Goal: Transaction & Acquisition: Book appointment/travel/reservation

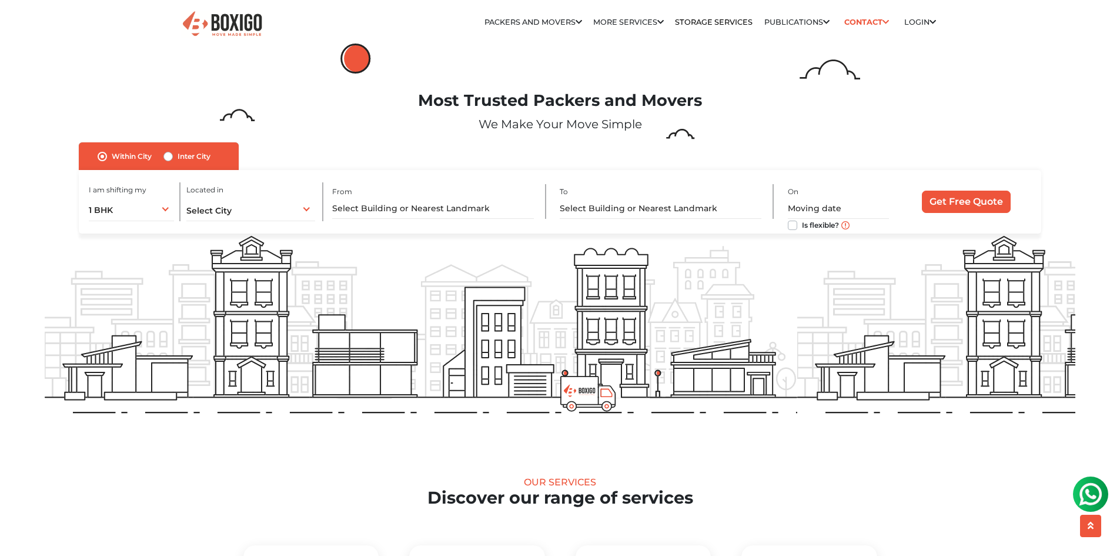
scroll to position [3097, 0]
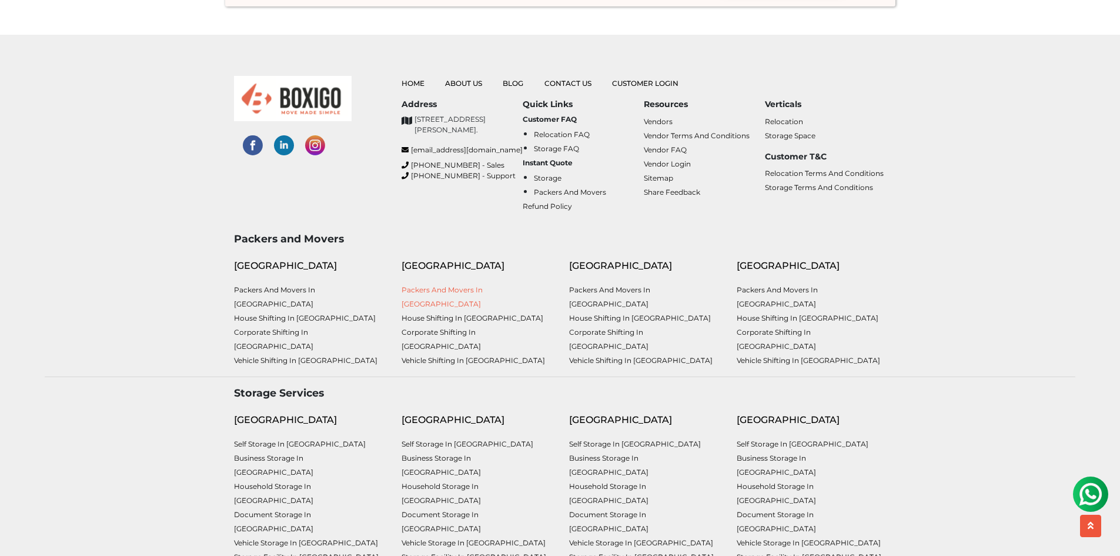
click at [477, 292] on link "Packers and Movers in [GEOGRAPHIC_DATA]" at bounding box center [442, 296] width 81 height 23
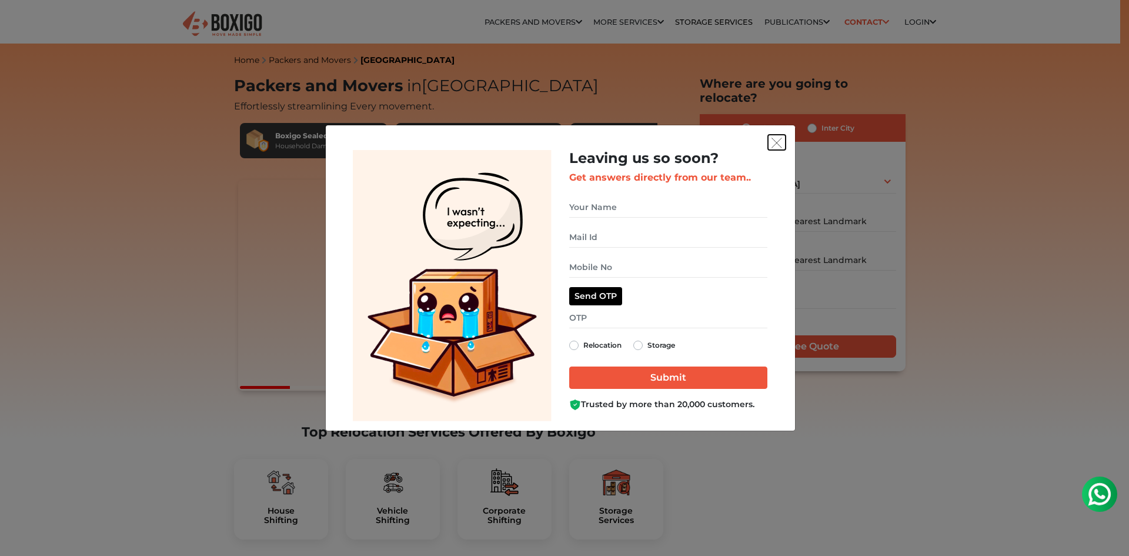
click at [782, 142] on button "get free quote dialog" at bounding box center [777, 142] width 18 height 15
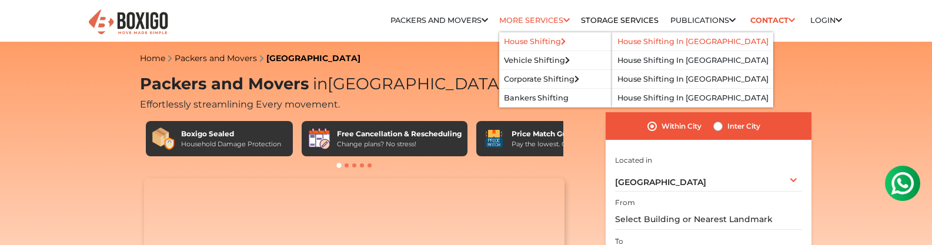
click at [646, 43] on link "House Shifting in [GEOGRAPHIC_DATA]" at bounding box center [692, 41] width 151 height 9
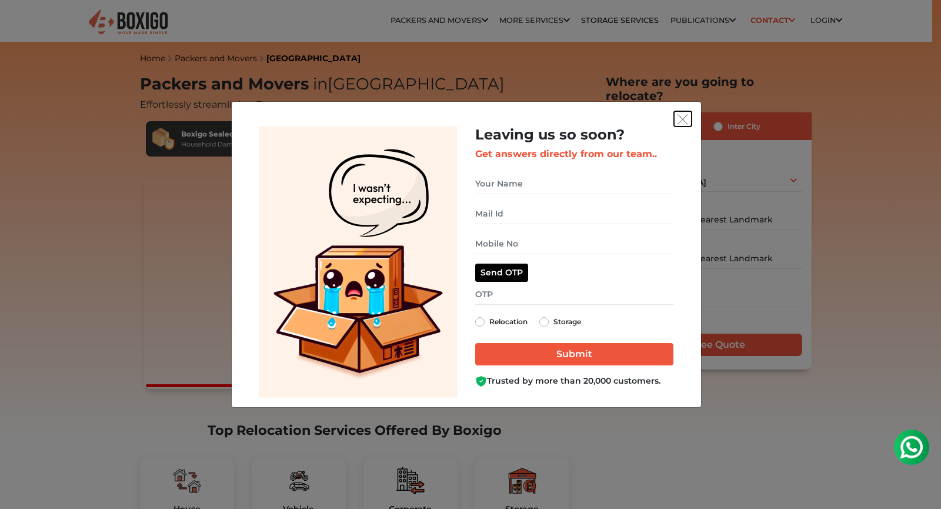
click at [686, 119] on img "get free quote dialog" at bounding box center [682, 119] width 11 height 11
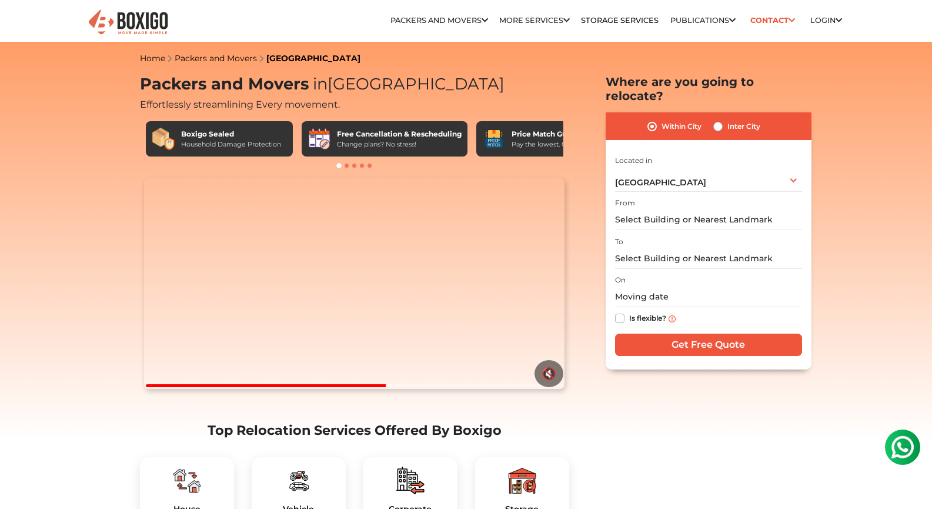
drag, startPoint x: 345, startPoint y: 106, endPoint x: 145, endPoint y: 105, distance: 199.3
click at [145, 105] on h2 "Effortlessly streamlining Every movement." at bounding box center [354, 103] width 429 height 14
drag, startPoint x: 250, startPoint y: 141, endPoint x: 288, endPoint y: 141, distance: 37.0
click at [288, 141] on div "Boxigo Sealed Household Damage Protection" at bounding box center [219, 138] width 147 height 35
drag, startPoint x: 345, startPoint y: 141, endPoint x: 444, endPoint y: 141, distance: 99.4
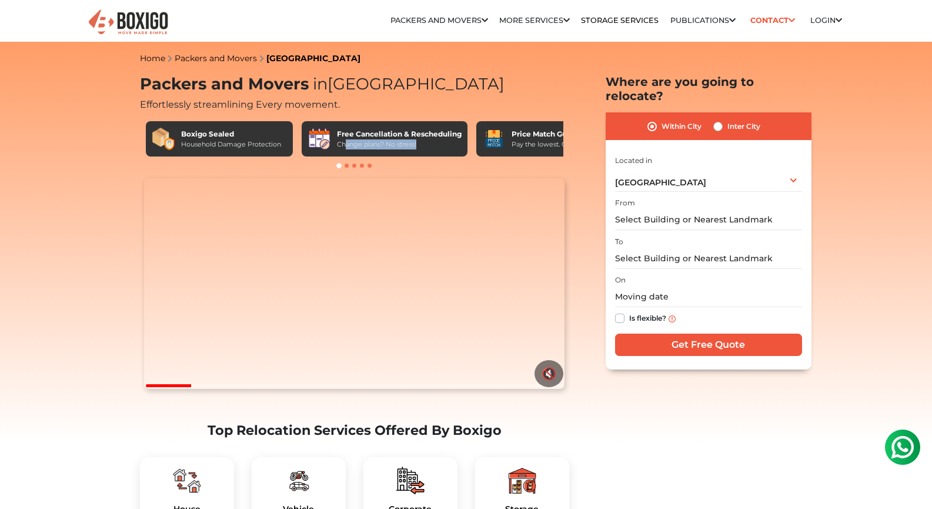
click at [444, 141] on div "Change plans? No stress!" at bounding box center [399, 144] width 125 height 10
drag, startPoint x: 538, startPoint y: 133, endPoint x: 458, endPoint y: 142, distance: 80.5
click at [458, 142] on div "Boxigo Sealed Household Damage Protection Free Cancellation & Rescheduling Chan…" at bounding box center [354, 138] width 417 height 35
click at [517, 143] on div "Pay the lowest. Guaranteed!" at bounding box center [556, 144] width 89 height 10
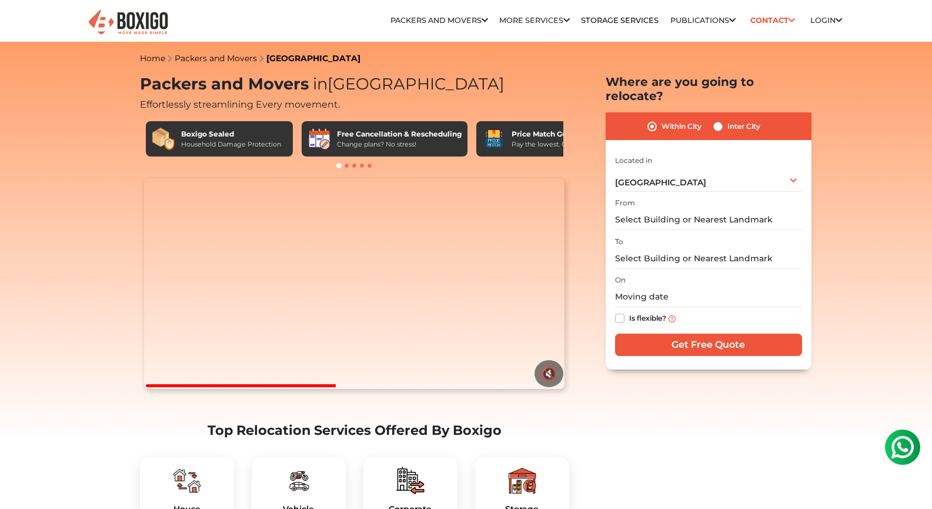
click at [662, 119] on label "Within City" at bounding box center [682, 126] width 40 height 14
click at [657, 119] on input "Within City" at bounding box center [651, 125] width 9 height 12
click at [732, 119] on label "Inter City" at bounding box center [743, 126] width 33 height 14
click at [723, 119] on input "Inter City" at bounding box center [717, 125] width 9 height 12
radio input "true"
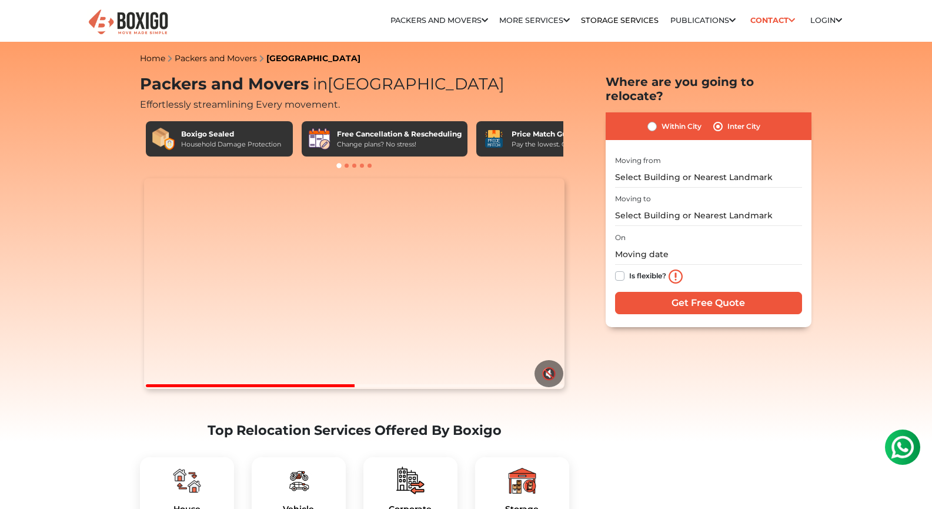
click at [676, 119] on label "Within City" at bounding box center [682, 126] width 40 height 14
click at [657, 119] on input "Within City" at bounding box center [651, 125] width 9 height 12
radio input "true"
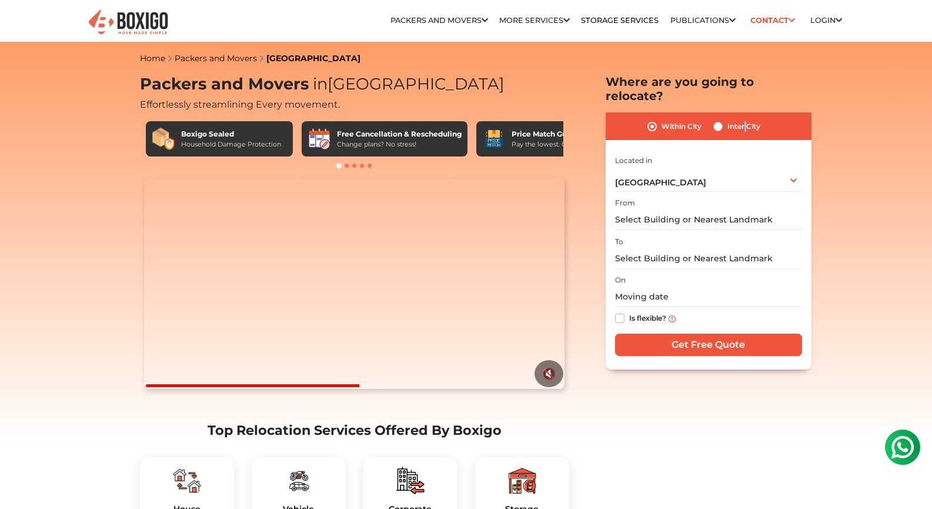
click at [746, 119] on label "Inter City" at bounding box center [743, 126] width 33 height 14
click at [432, 260] on video "Your browser does not support the video tag." at bounding box center [354, 283] width 420 height 211
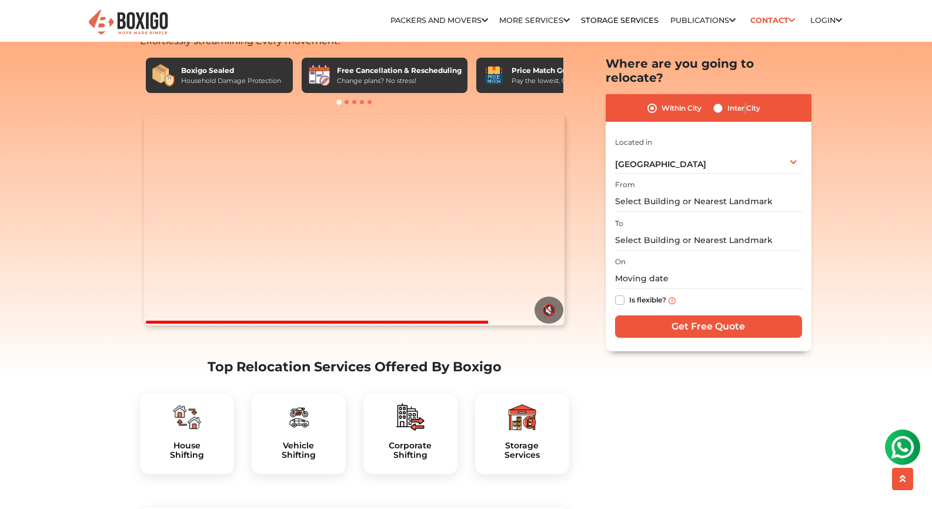
scroll to position [118, 0]
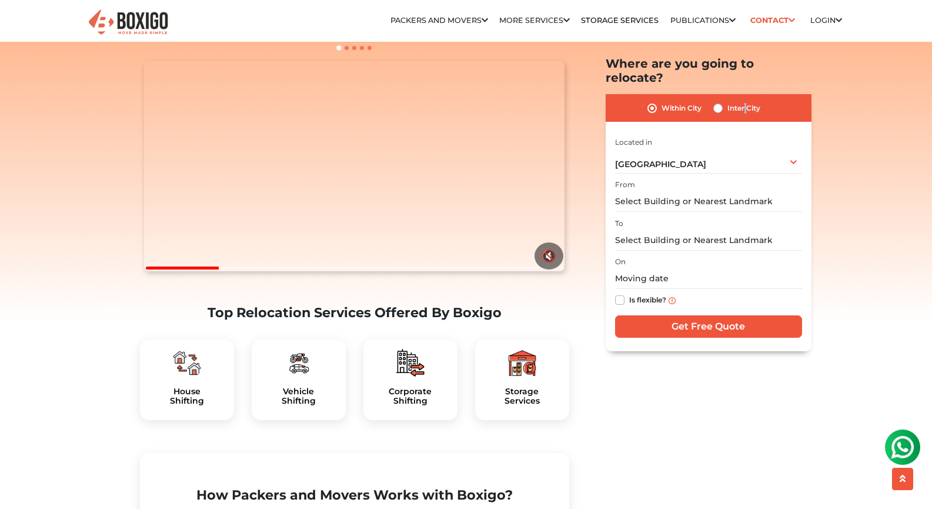
click at [255, 320] on h2 "Top Relocation Services Offered By Boxigo" at bounding box center [354, 313] width 429 height 16
copy div "Top Relocation Services Offered By Boxigo"
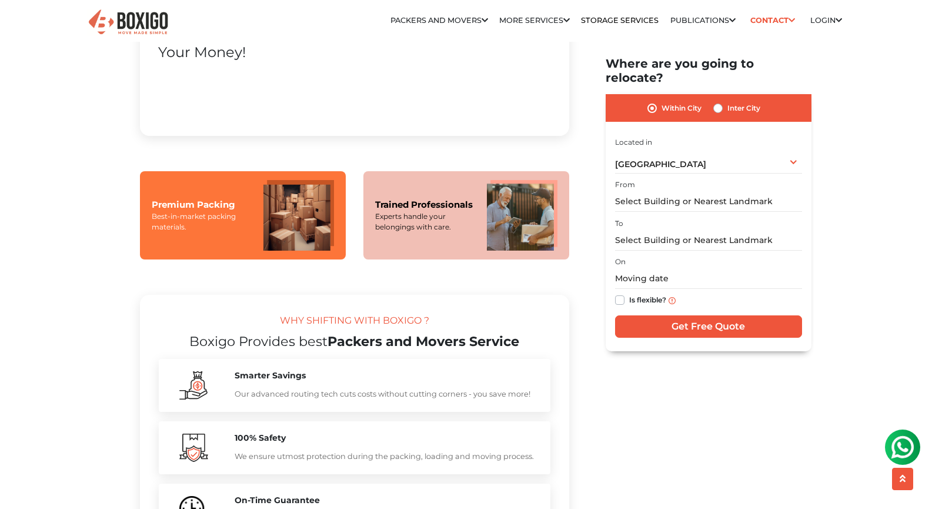
scroll to position [882, 0]
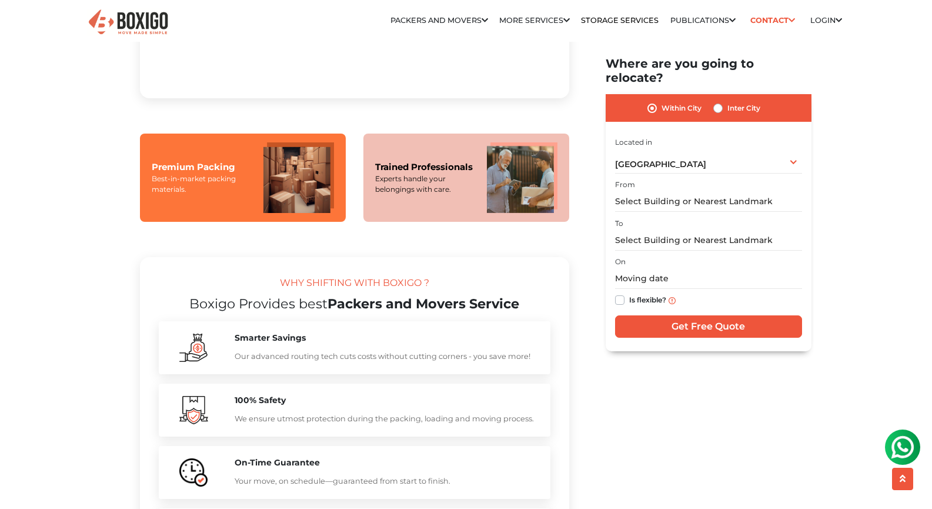
drag, startPoint x: 434, startPoint y: 226, endPoint x: 487, endPoint y: 218, distance: 53.5
click at [444, 221] on div "Trained Professionals Experts handle your belongings with care." at bounding box center [466, 177] width 206 height 88
click at [487, 213] on img at bounding box center [522, 177] width 71 height 71
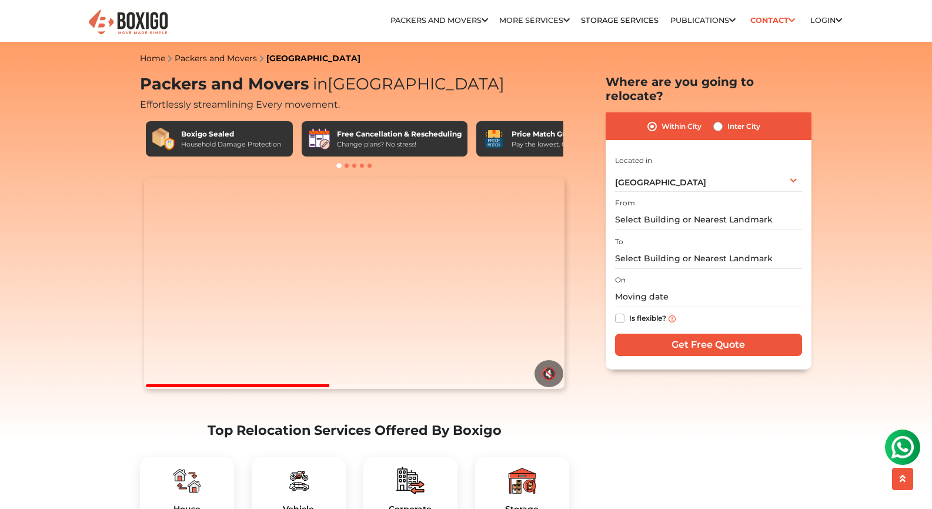
scroll to position [176, 0]
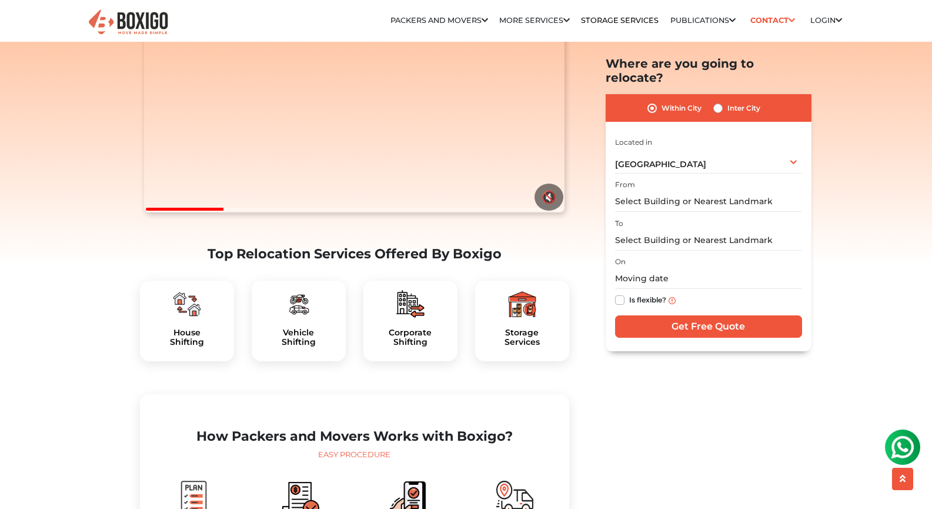
drag, startPoint x: 171, startPoint y: 334, endPoint x: 183, endPoint y: 338, distance: 12.3
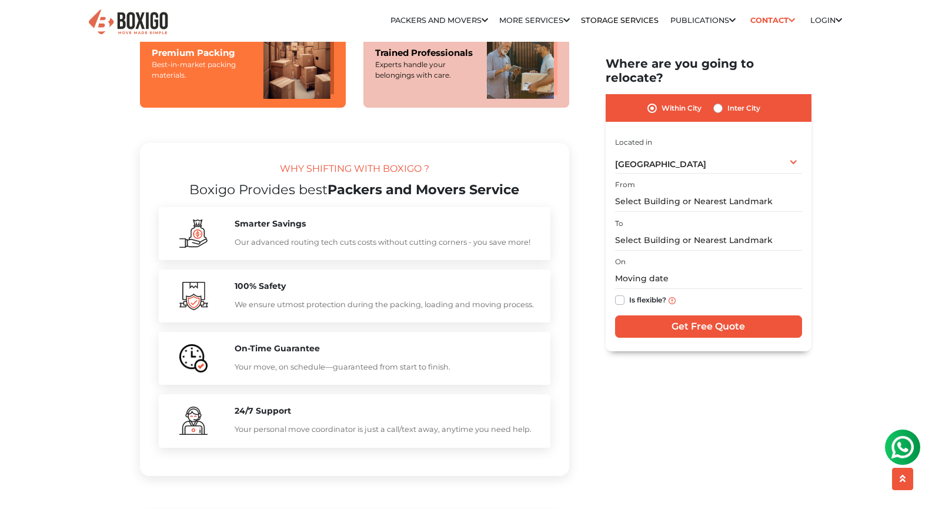
scroll to position [1000, 0]
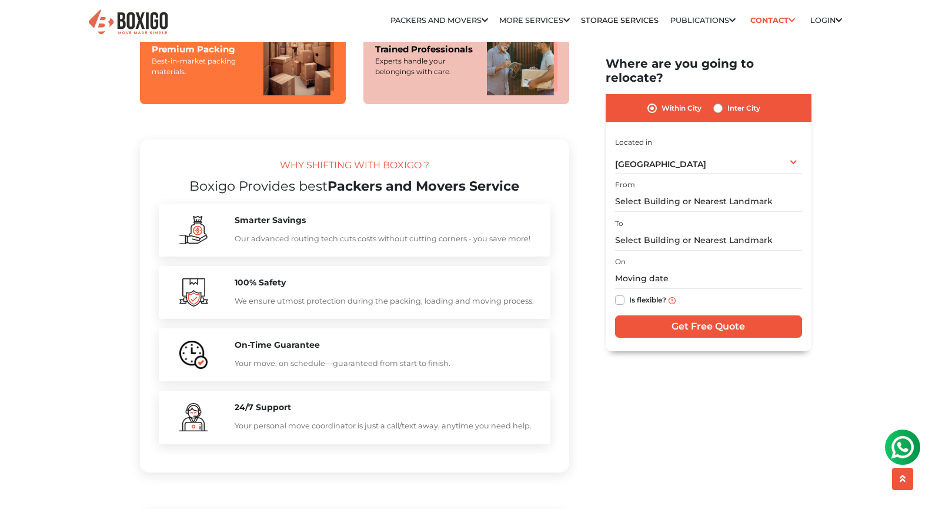
drag, startPoint x: 275, startPoint y: 192, endPoint x: 509, endPoint y: 193, distance: 233.4
click at [509, 178] on div "WHY SHIFTING WITH BOXIGO ?" at bounding box center [355, 168] width 392 height 20
copy div "WHY SHIFTING WITH BOXIGO ?"
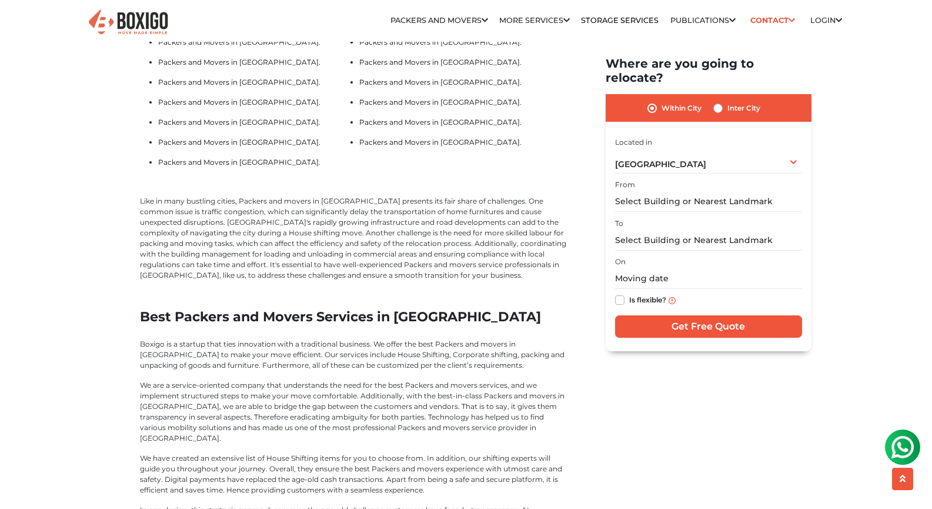
scroll to position [2646, 0]
click at [157, 323] on h2 "Best Packers and Movers Services in Chennai" at bounding box center [354, 316] width 429 height 16
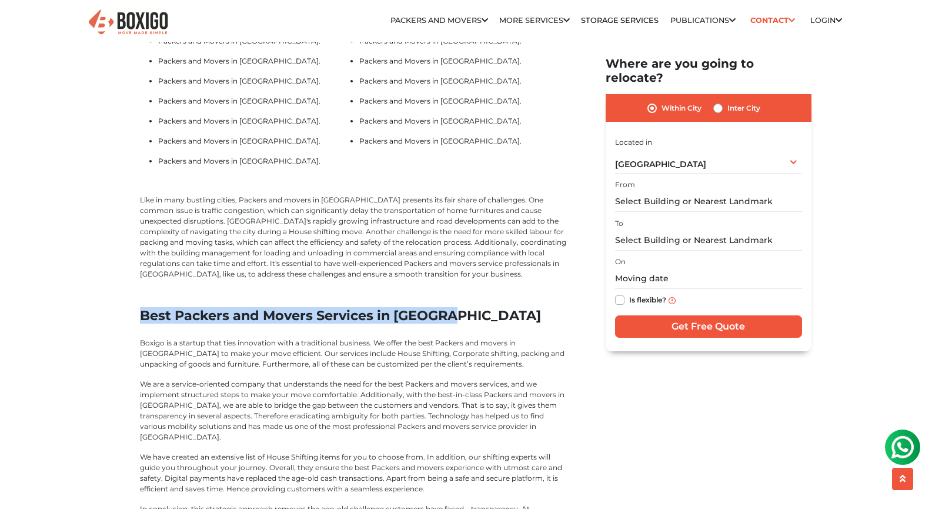
drag, startPoint x: 157, startPoint y: 341, endPoint x: 418, endPoint y: 332, distance: 261.2
copy h2 "Best Packers and Movers Services in Chennai"
click at [191, 366] on p "Boxigo is a startup that ties innovation with a traditional business. We offer …" at bounding box center [354, 354] width 429 height 32
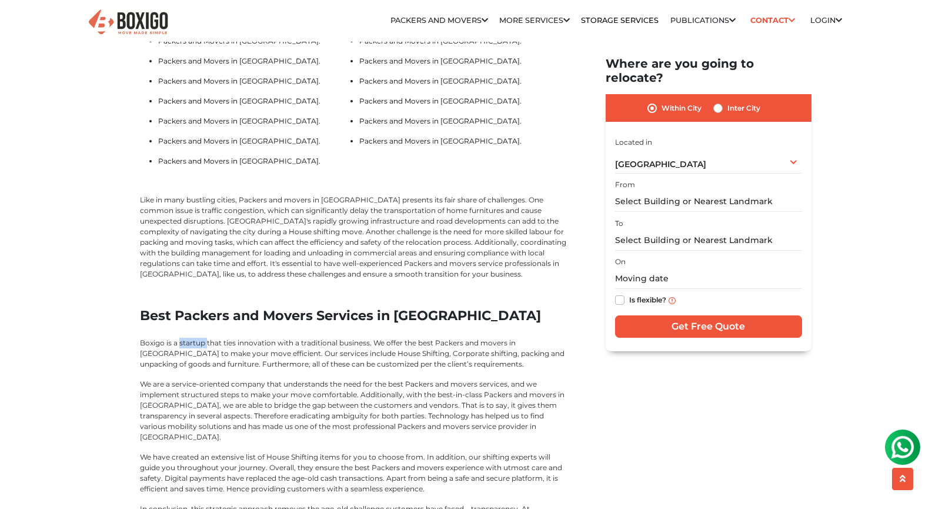
click at [191, 366] on p "Boxigo is a startup that ties innovation with a traditional business. We offer …" at bounding box center [354, 354] width 429 height 32
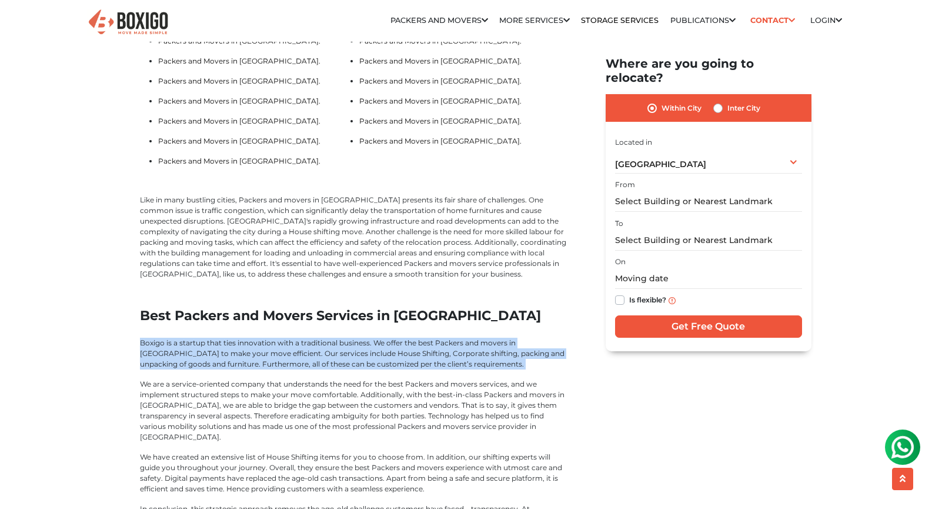
click at [191, 366] on p "Boxigo is a startup that ties innovation with a traditional business. We offer …" at bounding box center [354, 354] width 429 height 32
copy div "Boxigo is a startup that ties innovation with a traditional business. We offer …"
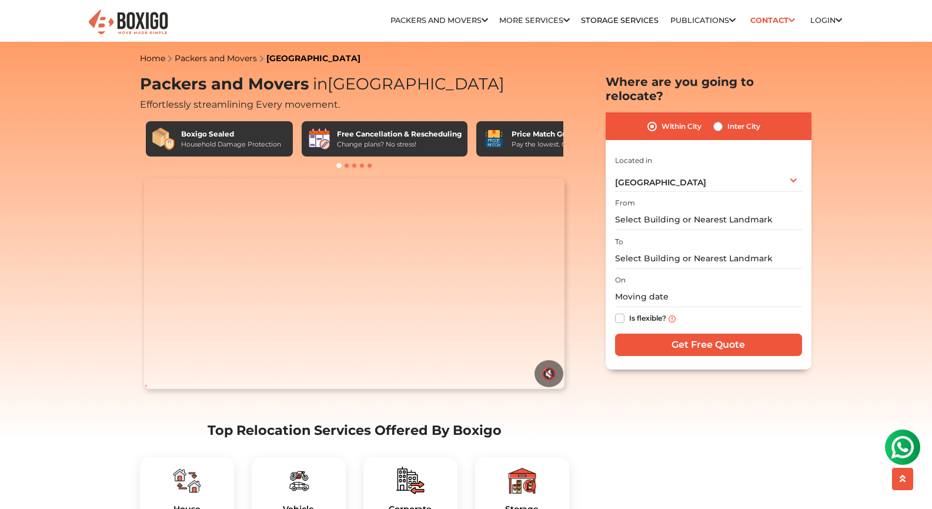
scroll to position [0, 0]
select select "11x11"
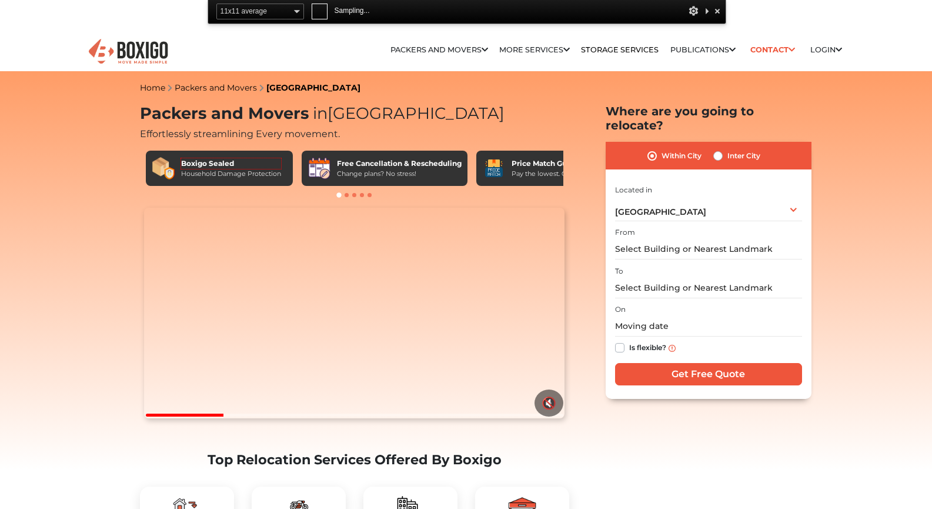
click at [267, 161] on div "Boxigo Sealed" at bounding box center [231, 163] width 100 height 11
click at [287, 162] on div "Boxigo Sealed Household Damage Protection" at bounding box center [219, 168] width 147 height 35
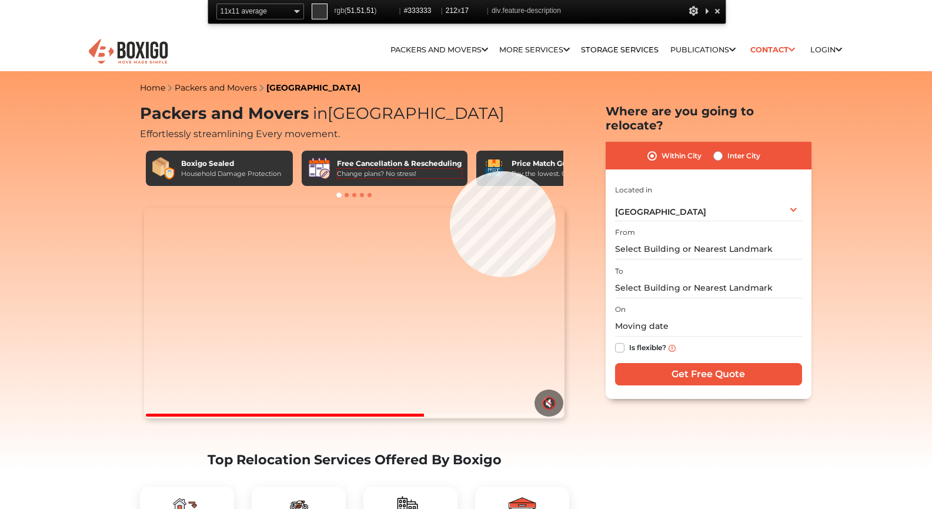
click at [450, 171] on div "Change plans? No stress!" at bounding box center [399, 174] width 125 height 10
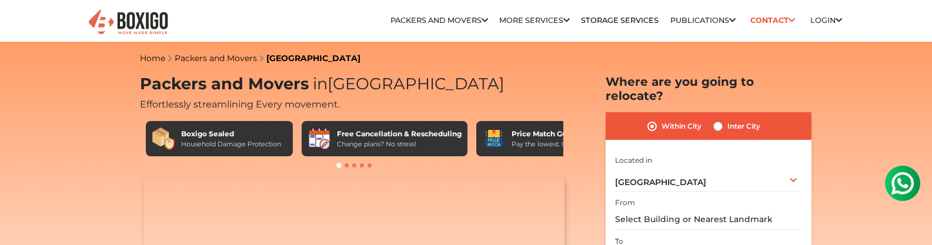
click at [343, 163] on div at bounding box center [354, 165] width 429 height 12
click at [348, 165] on span at bounding box center [347, 165] width 4 height 4
click at [357, 165] on div at bounding box center [354, 165] width 429 height 12
drag, startPoint x: 353, startPoint y: 165, endPoint x: 333, endPoint y: 155, distance: 22.1
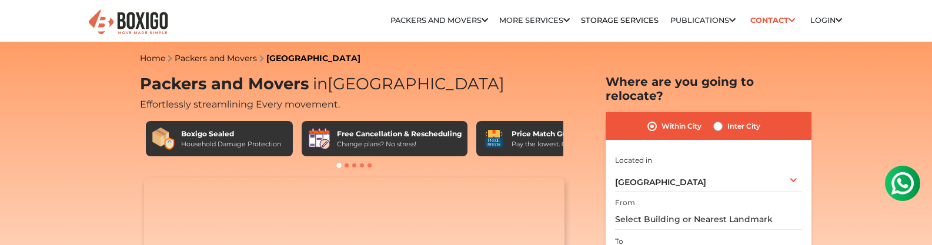
click at [336, 160] on div at bounding box center [354, 165] width 429 height 12
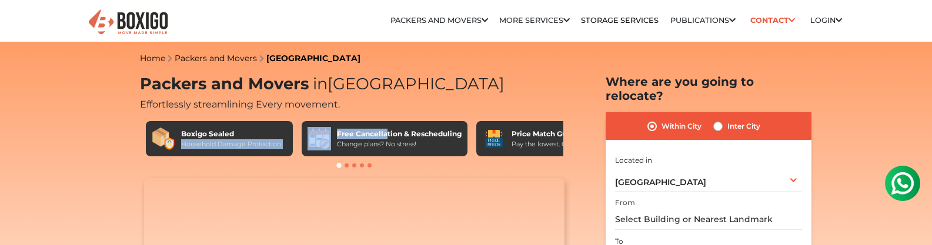
drag, startPoint x: 385, startPoint y: 138, endPoint x: 281, endPoint y: 126, distance: 104.2
click at [282, 126] on div "Boxigo Sealed Household Damage Protection Free Cancellation & Rescheduling Chan…" at bounding box center [354, 138] width 417 height 35
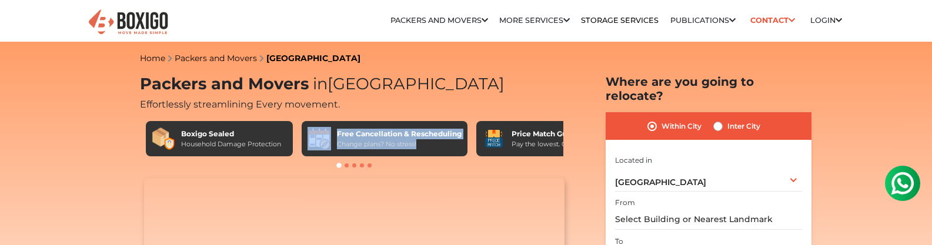
drag, startPoint x: 465, startPoint y: 141, endPoint x: 327, endPoint y: 138, distance: 137.6
click at [313, 143] on div "Free Cancellation & Rescheduling Change plans? No stress!" at bounding box center [385, 138] width 166 height 35
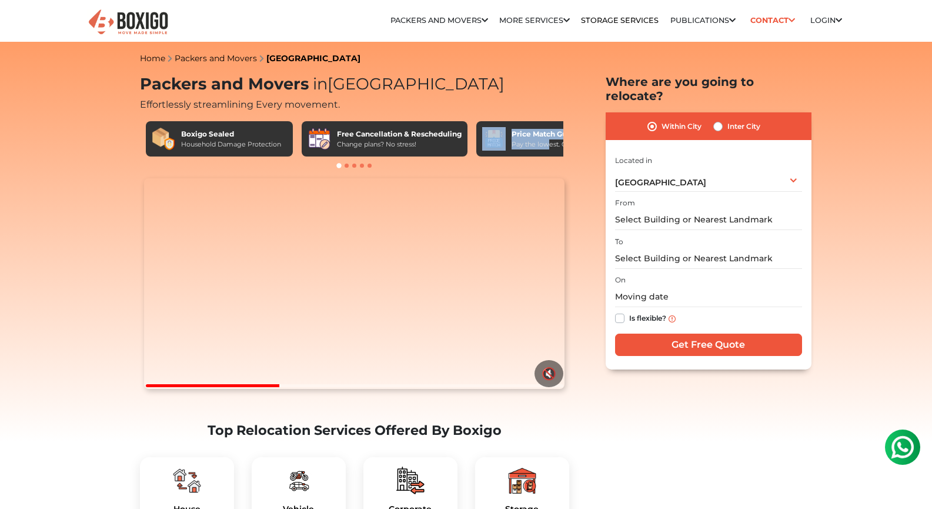
drag, startPoint x: 493, startPoint y: 143, endPoint x: 447, endPoint y: 140, distance: 46.0
click at [447, 140] on div "Boxigo Sealed Household Damage Protection Free Cancellation & Rescheduling Chan…" at bounding box center [354, 138] width 417 height 35
click at [345, 165] on span at bounding box center [347, 165] width 4 height 4
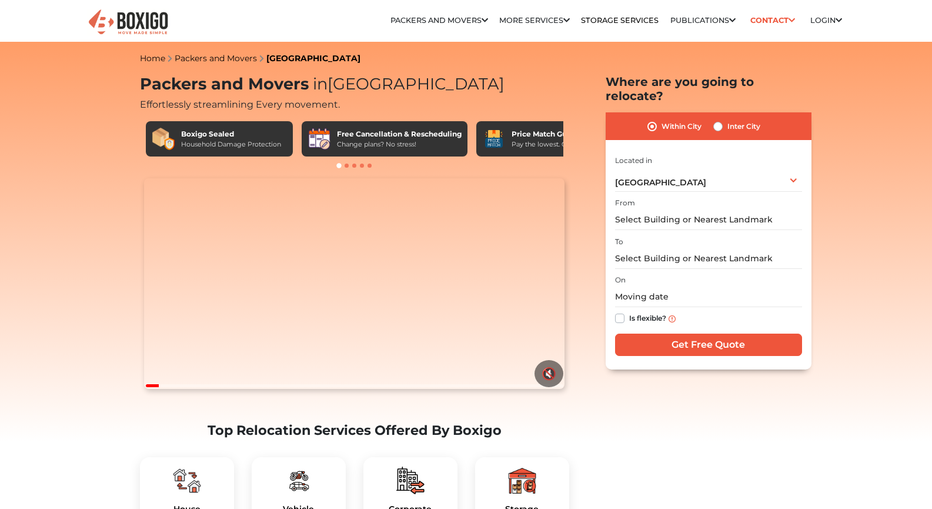
click at [346, 165] on span at bounding box center [347, 165] width 4 height 4
click at [358, 143] on div "Change plans? No stress!" at bounding box center [399, 144] width 125 height 10
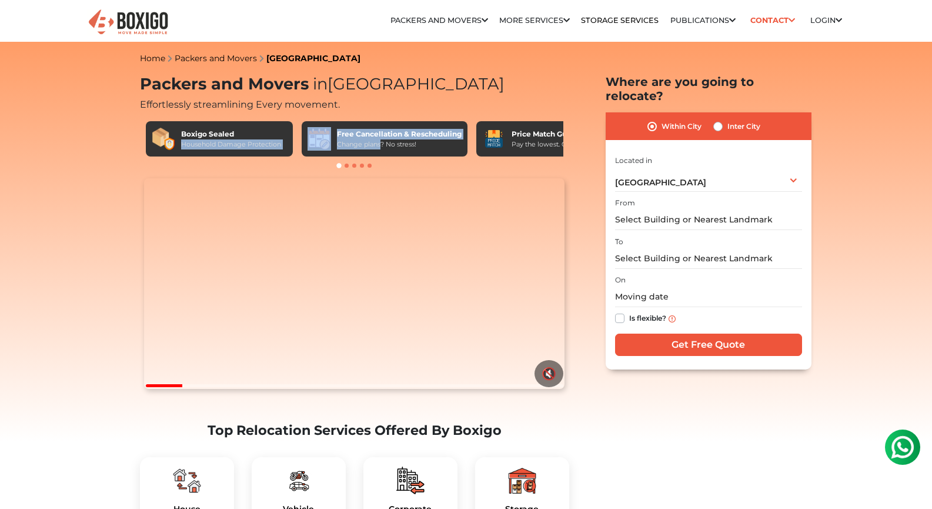
drag, startPoint x: 382, startPoint y: 141, endPoint x: 291, endPoint y: 130, distance: 91.2
click at [291, 130] on div "Boxigo Sealed Household Damage Protection Free Cancellation & Rescheduling Chan…" at bounding box center [354, 138] width 417 height 35
click at [385, 132] on div "Free Cancellation & Rescheduling" at bounding box center [399, 134] width 125 height 11
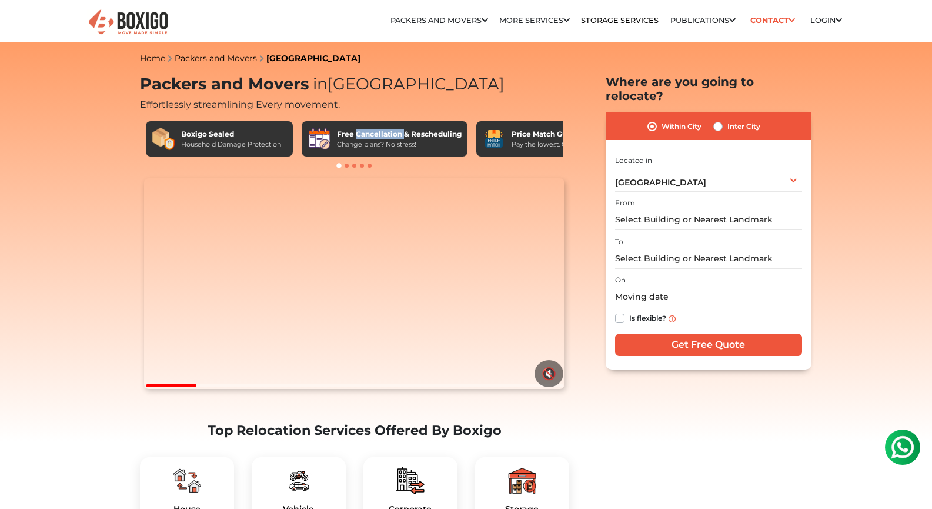
click at [385, 132] on div "Free Cancellation & Rescheduling" at bounding box center [399, 134] width 125 height 11
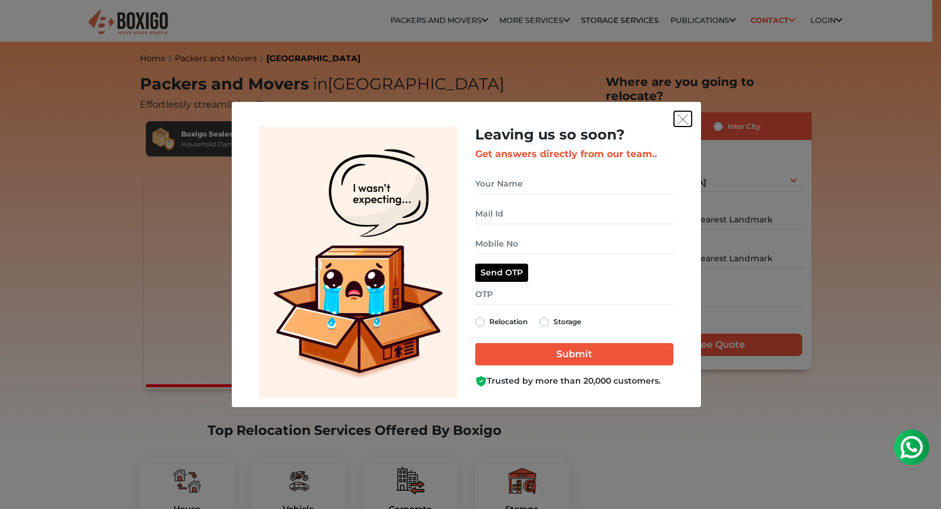
click at [683, 117] on img "get free quote dialog" at bounding box center [682, 119] width 11 height 11
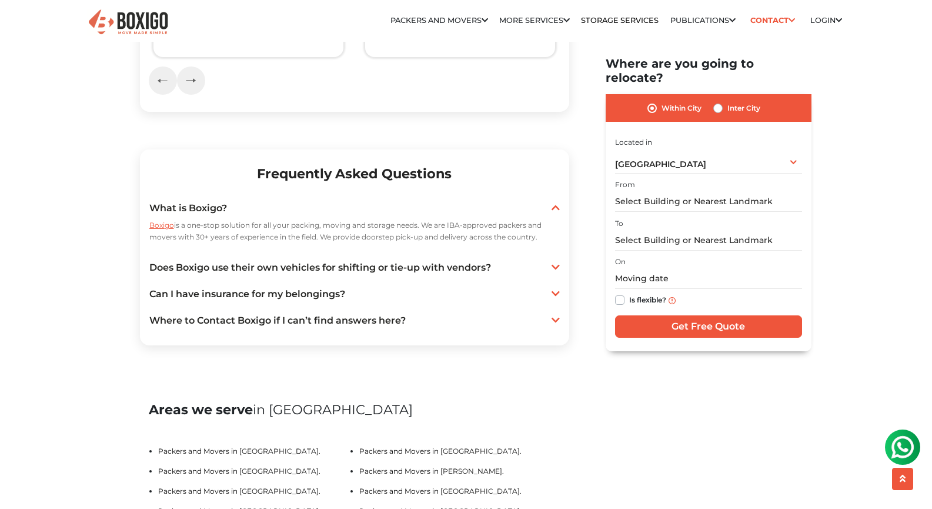
scroll to position [2117, 0]
click at [463, 274] on link "Does Boxigo use their own vehicles for shifting or tie-up with vendors?" at bounding box center [354, 267] width 410 height 14
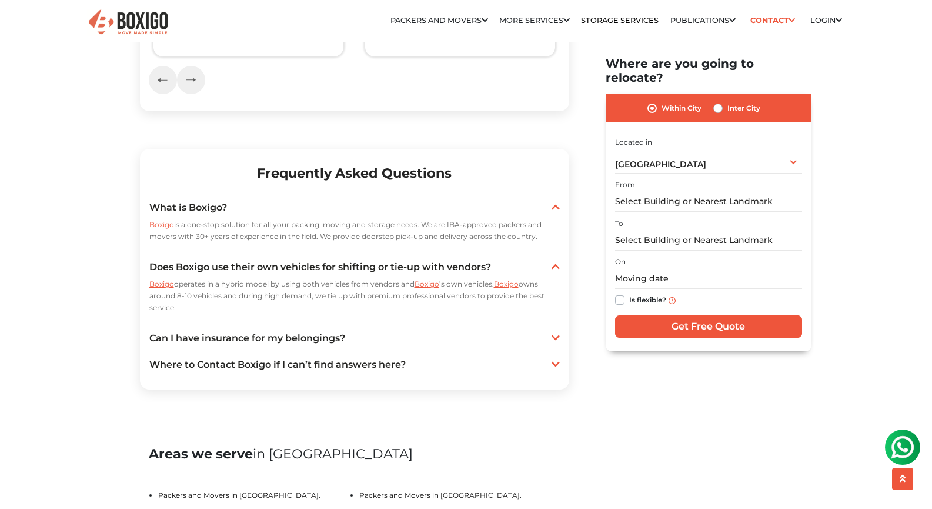
click at [408, 345] on link "Can I have insurance for my belongings?" at bounding box center [354, 338] width 410 height 14
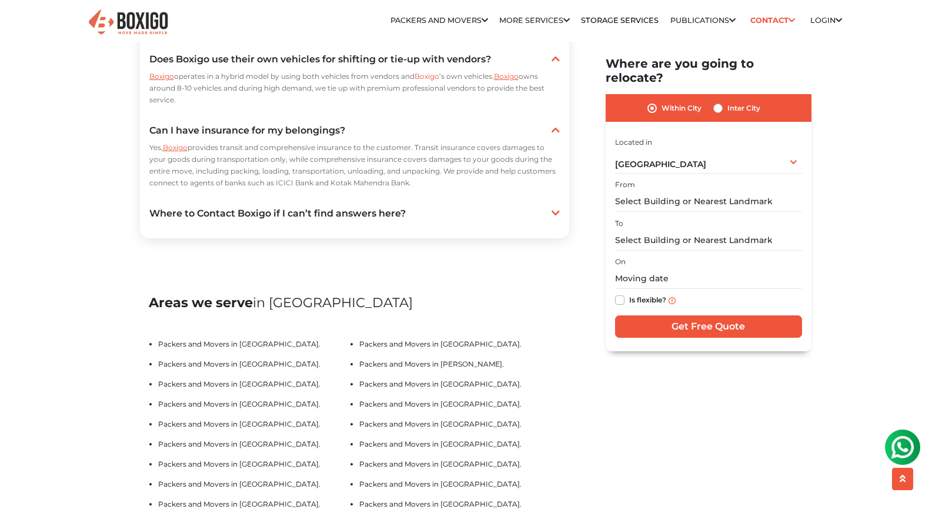
scroll to position [2352, 0]
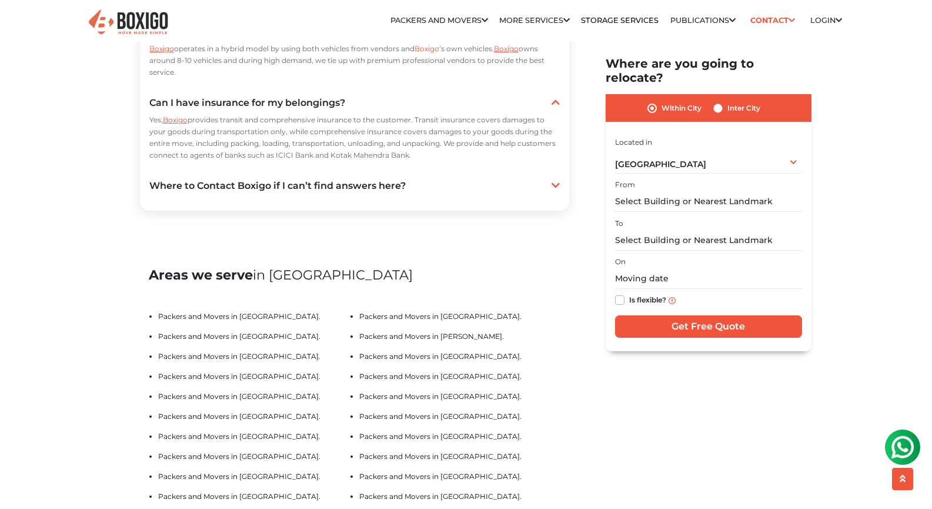
click at [405, 193] on link "Where to Contact Boxigo if I can’t find answers here?" at bounding box center [354, 186] width 410 height 14
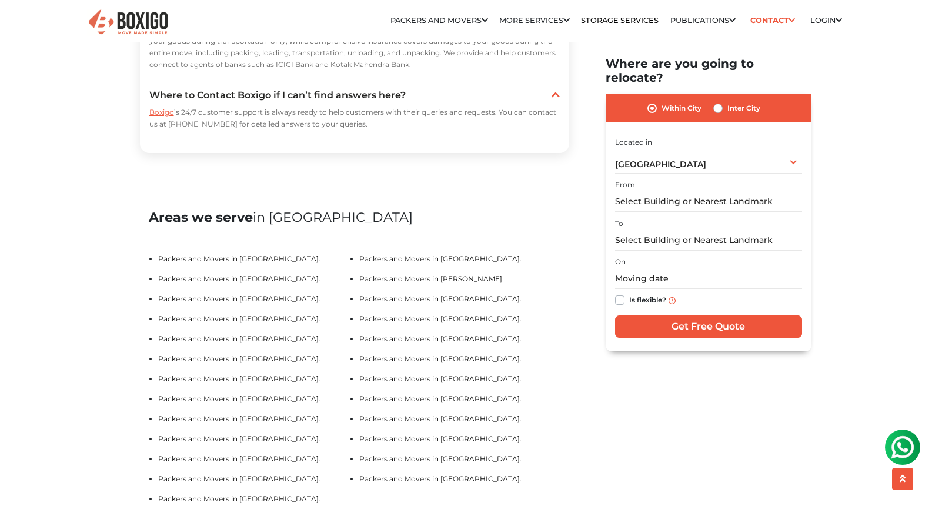
scroll to position [2529, 0]
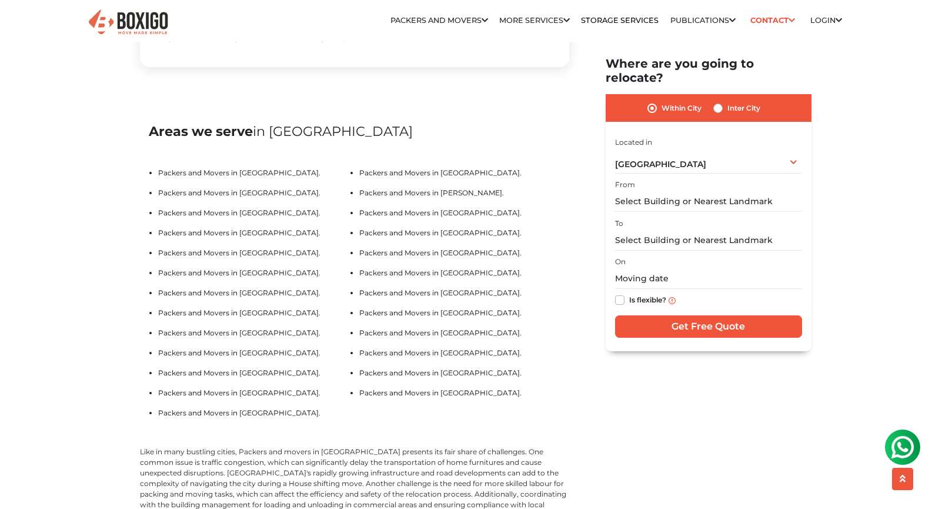
click at [165, 139] on h2 "Areas we serve in Chennai" at bounding box center [355, 131] width 412 height 16
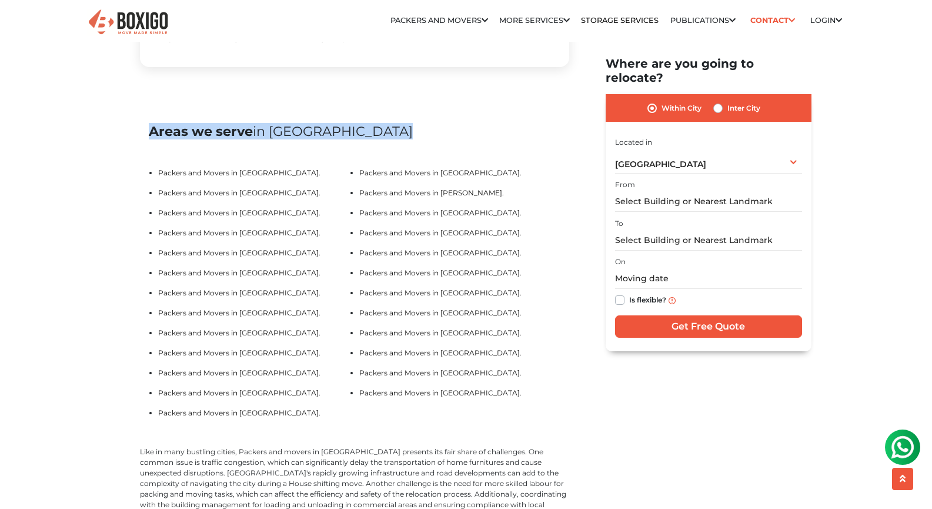
drag, startPoint x: 165, startPoint y: 151, endPoint x: 380, endPoint y: 157, distance: 215.9
click at [380, 139] on h2 "Areas we serve in Chennai" at bounding box center [355, 131] width 412 height 16
copy div "Areas we serve in Chennai"
click at [288, 139] on span "in Chennai" at bounding box center [333, 131] width 160 height 16
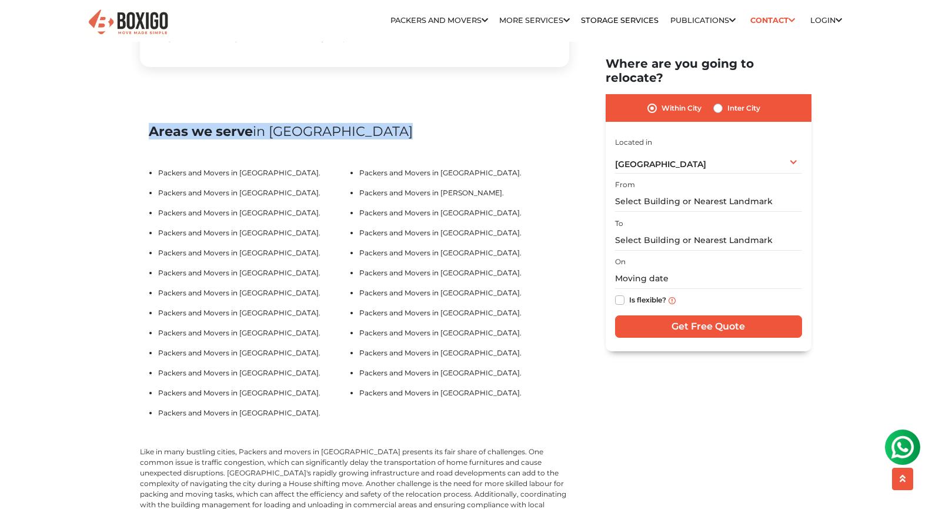
click at [288, 139] on span "in Chennai" at bounding box center [333, 131] width 160 height 16
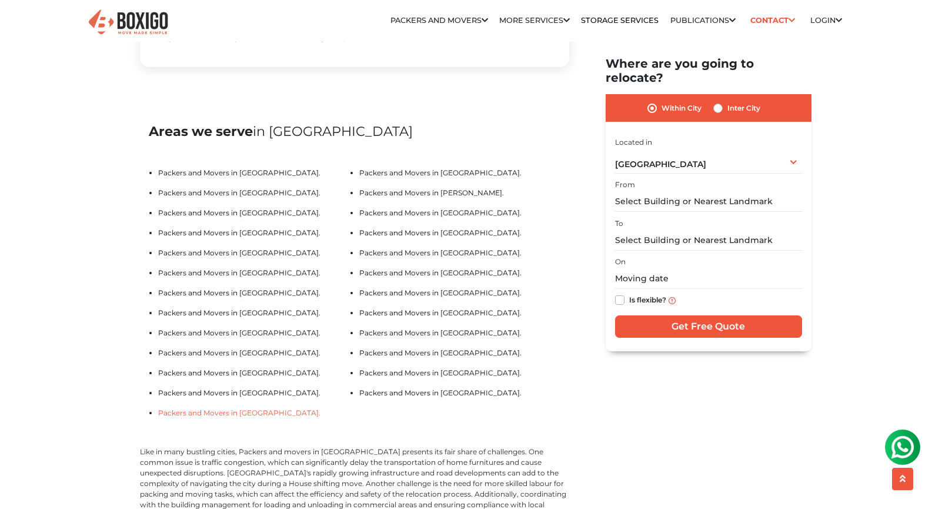
drag, startPoint x: 221, startPoint y: 433, endPoint x: 225, endPoint y: 439, distance: 7.2
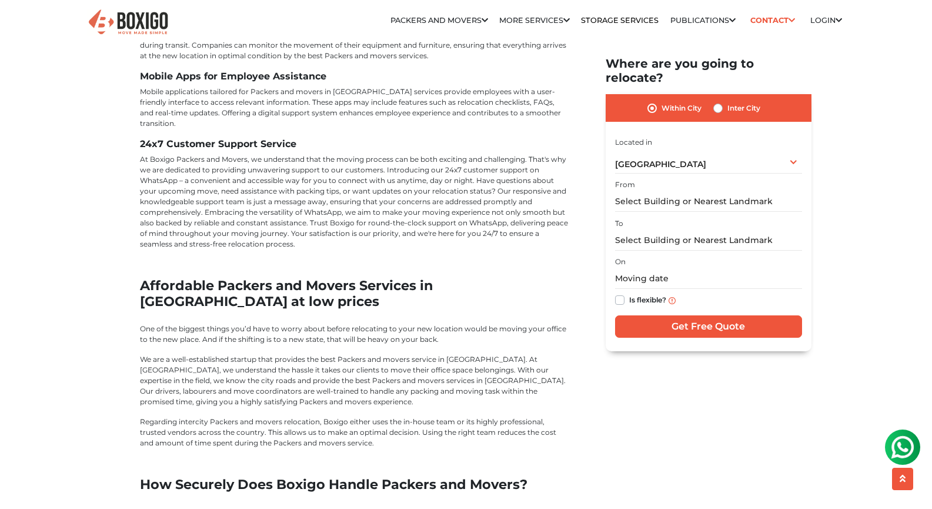
scroll to position [3881, 0]
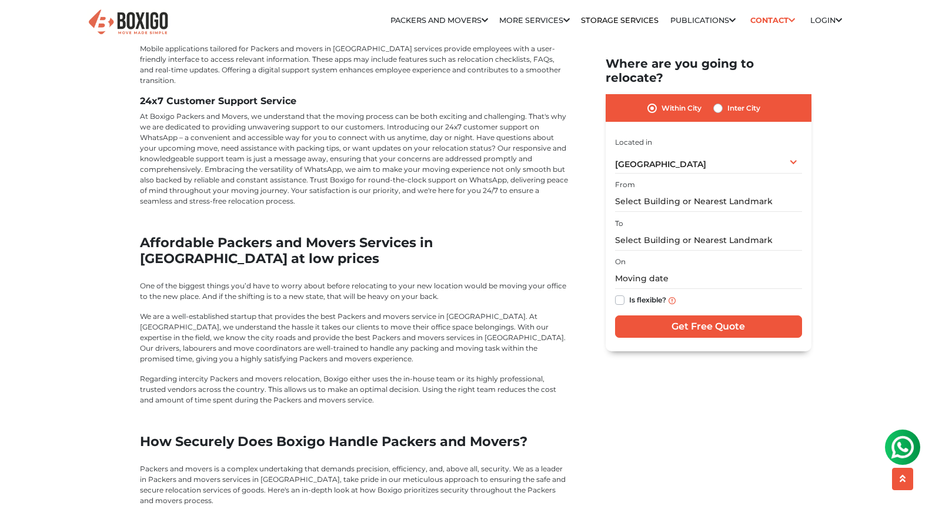
click at [234, 243] on h2 "Affordable Packers and Movers Services in Chennai at low prices" at bounding box center [354, 251] width 429 height 32
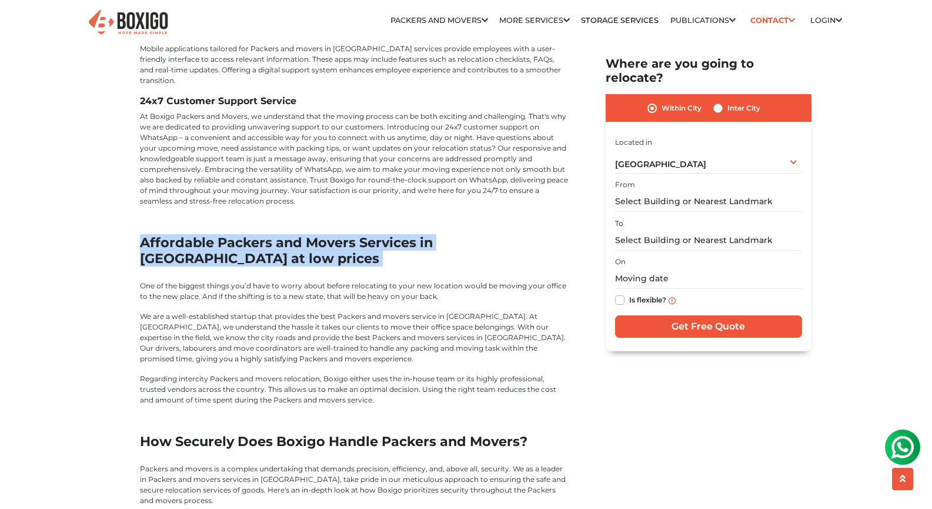
click at [234, 243] on h2 "Affordable Packers and Movers Services in Chennai at low prices" at bounding box center [354, 251] width 429 height 32
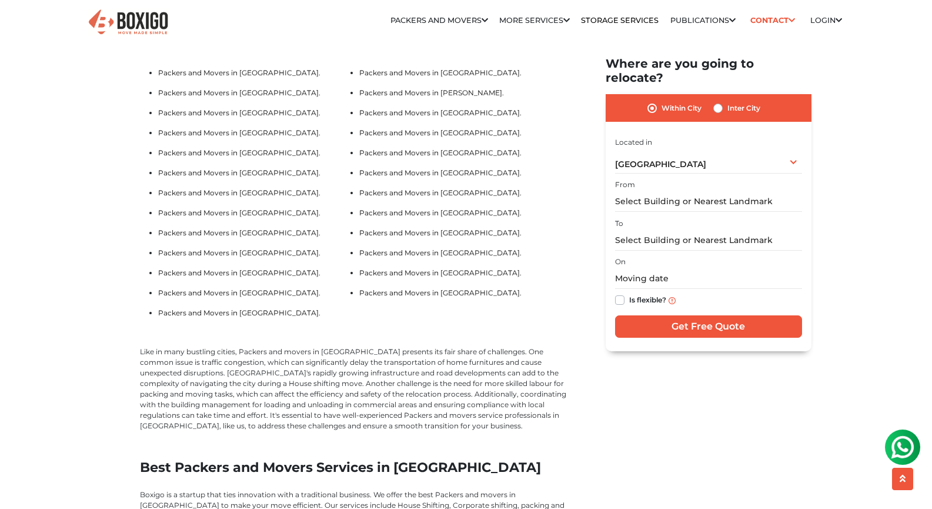
scroll to position [2764, 0]
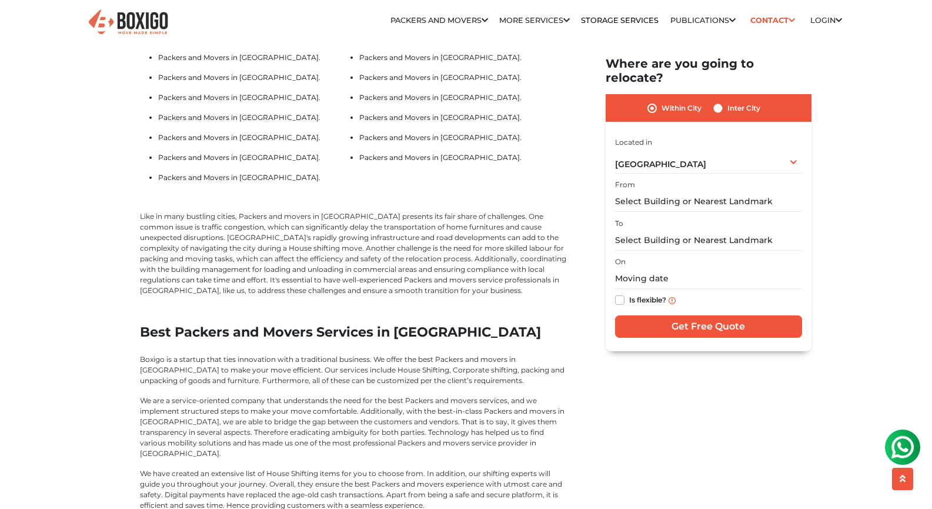
click at [216, 340] on h2 "Best Packers and Movers Services in Chennai" at bounding box center [354, 332] width 429 height 16
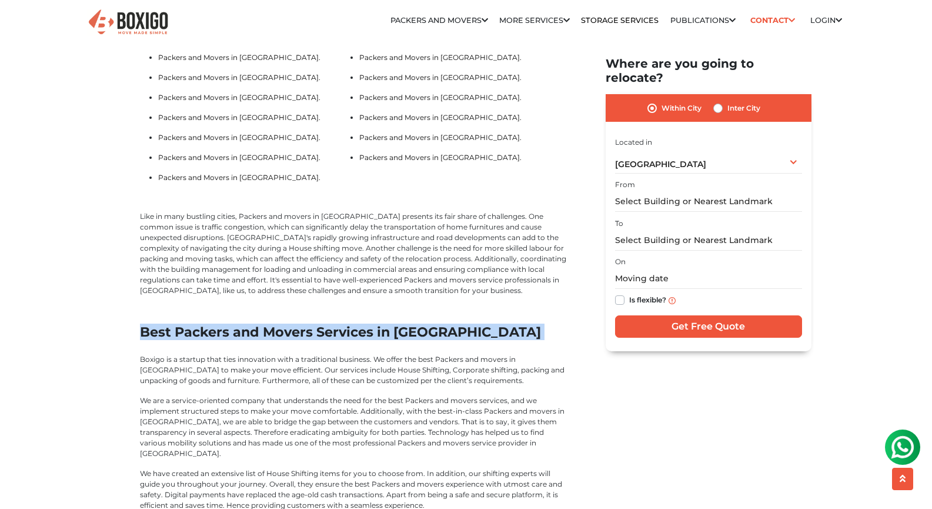
click at [216, 340] on h2 "Best Packers and Movers Services in Chennai" at bounding box center [354, 332] width 429 height 16
copy div "Best Packers and Movers Services in Chennai"
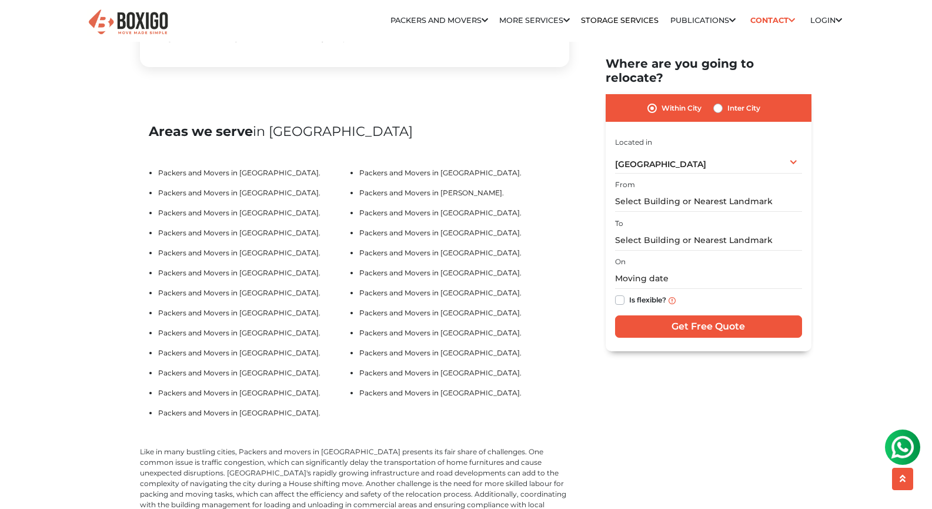
scroll to position [2646, 0]
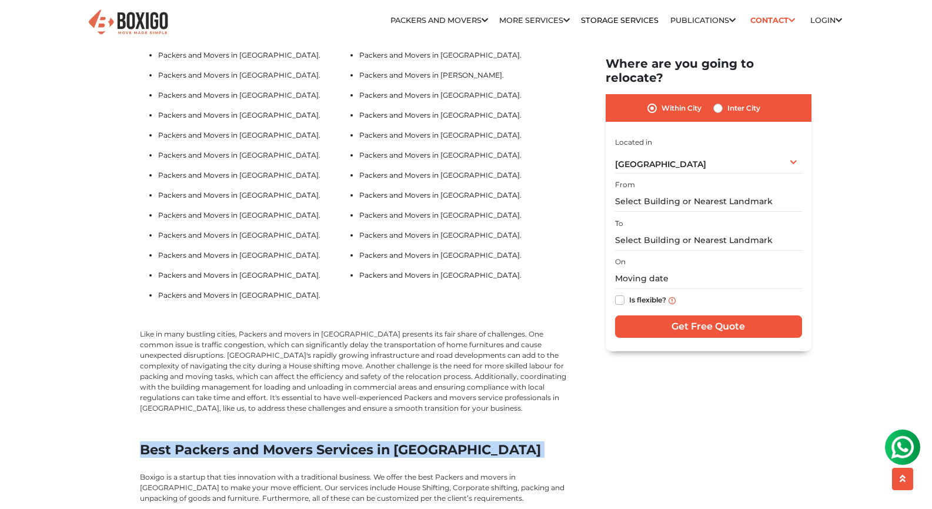
copy div "Best Packers and Movers Services in Chennai"
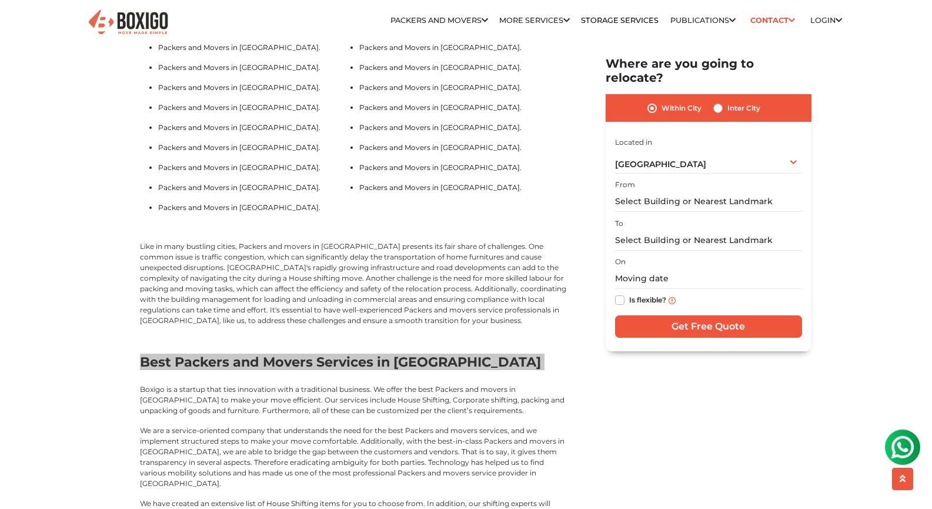
scroll to position [2823, 0]
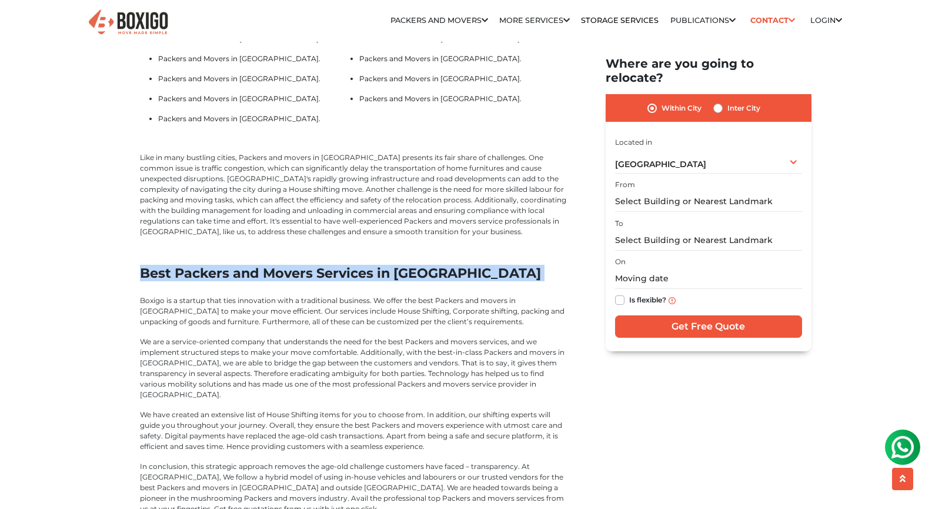
click at [163, 281] on h2 "Best Packers and Movers Services in Chennai" at bounding box center [354, 273] width 429 height 16
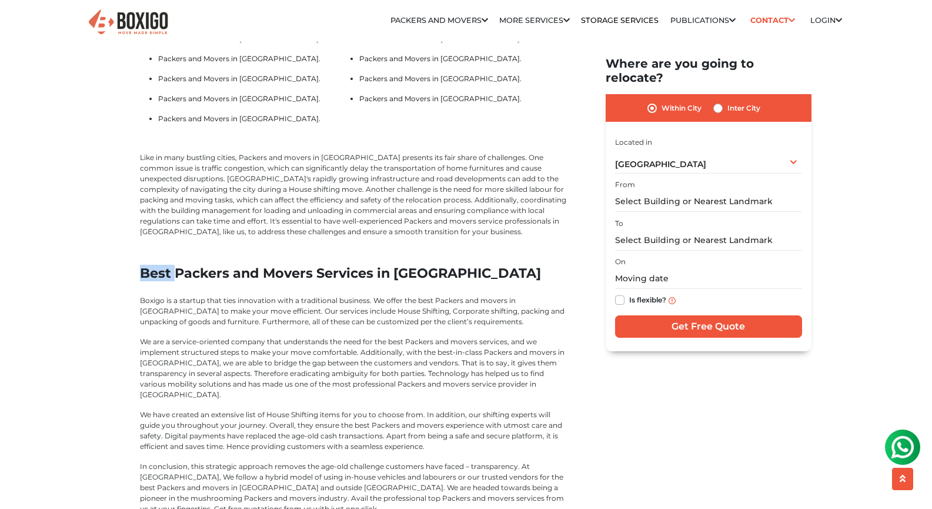
click at [163, 281] on h2 "Best Packers and Movers Services in Chennai" at bounding box center [354, 273] width 429 height 16
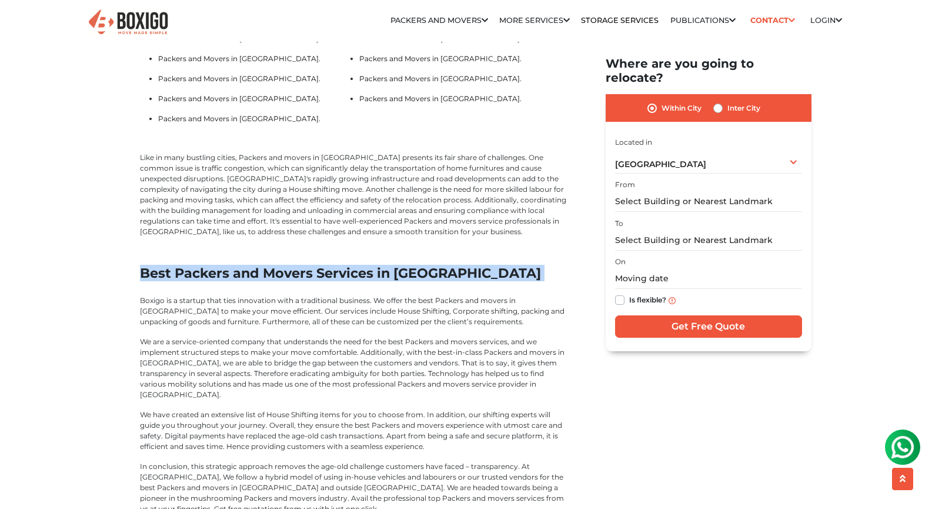
click at [163, 281] on h2 "Best Packers and Movers Services in Chennai" at bounding box center [354, 273] width 429 height 16
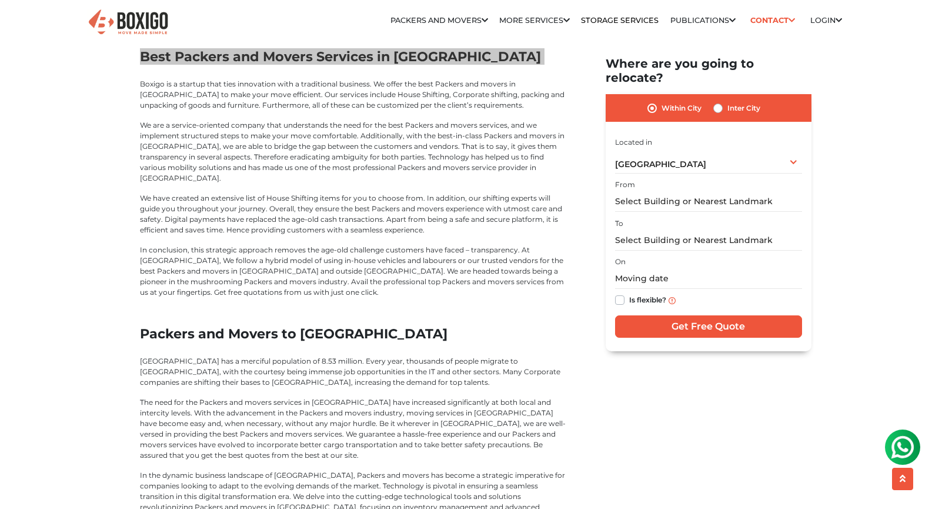
scroll to position [3117, 0]
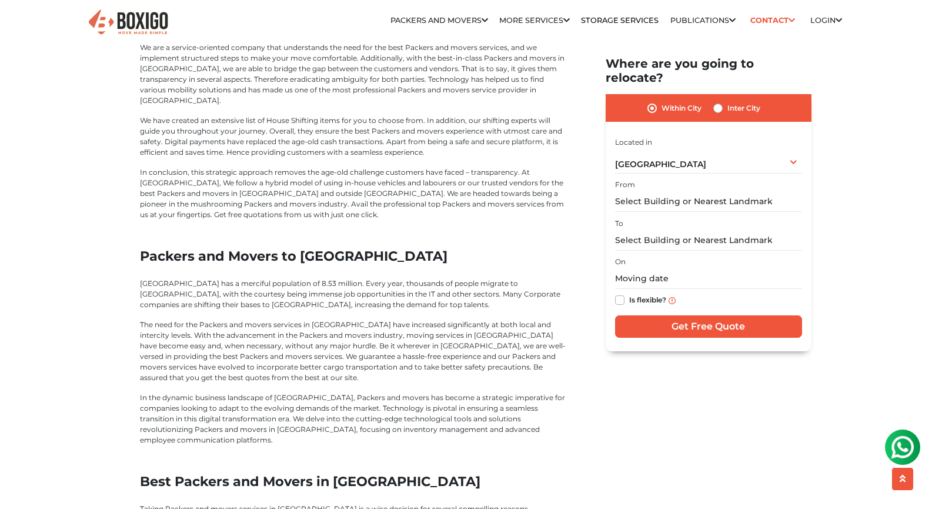
click at [155, 264] on h2 "Packers and Movers to Chennai" at bounding box center [354, 256] width 429 height 16
drag, startPoint x: 155, startPoint y: 270, endPoint x: 330, endPoint y: 266, distance: 174.7
click at [330, 264] on h2 "Packers and Movers to Chennai" at bounding box center [354, 256] width 429 height 16
copy h2 "Packers and Movers to Chennai"
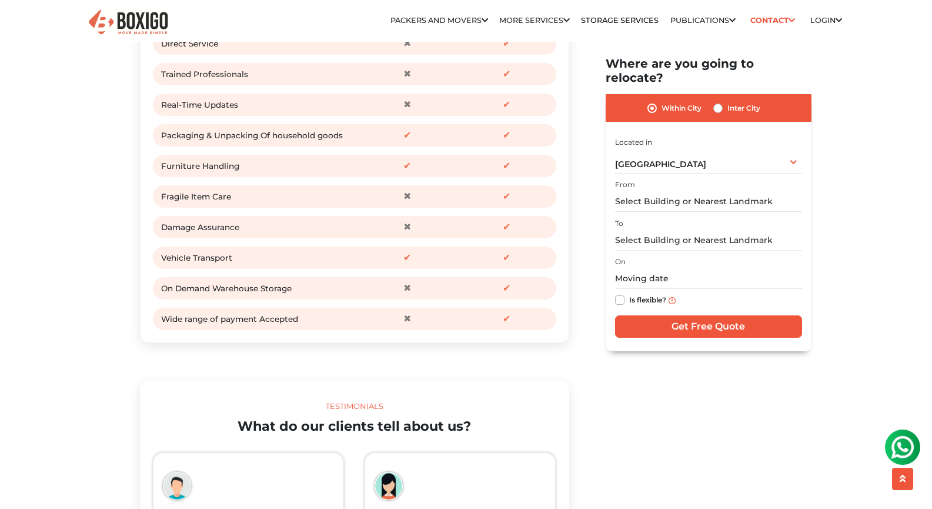
scroll to position [1411, 0]
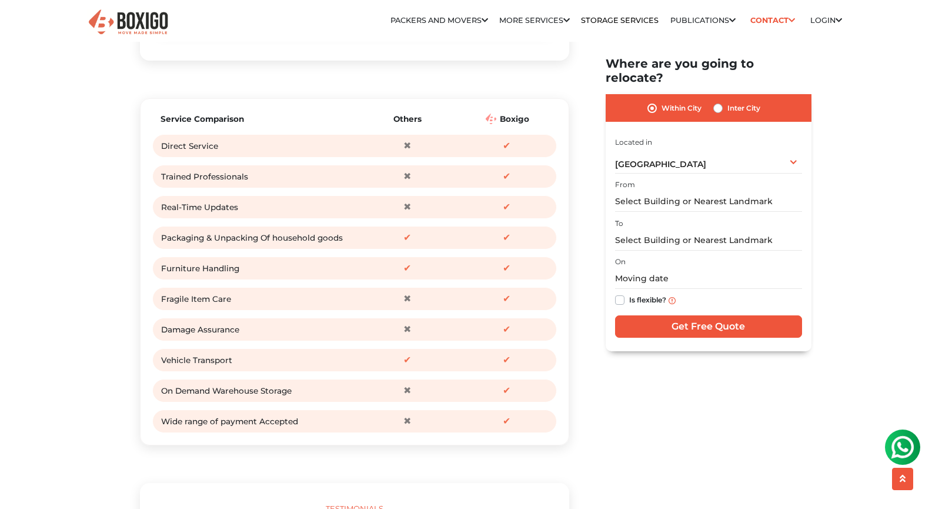
drag, startPoint x: 416, startPoint y: 170, endPoint x: 482, endPoint y: 176, distance: 65.6
click at [480, 158] on div "Direct Service ✖ ✔" at bounding box center [354, 146] width 405 height 24
click at [520, 155] on div "✔" at bounding box center [507, 146] width 94 height 18
drag, startPoint x: 520, startPoint y: 172, endPoint x: 469, endPoint y: 170, distance: 51.2
click at [469, 155] on div "✔" at bounding box center [507, 146] width 94 height 18
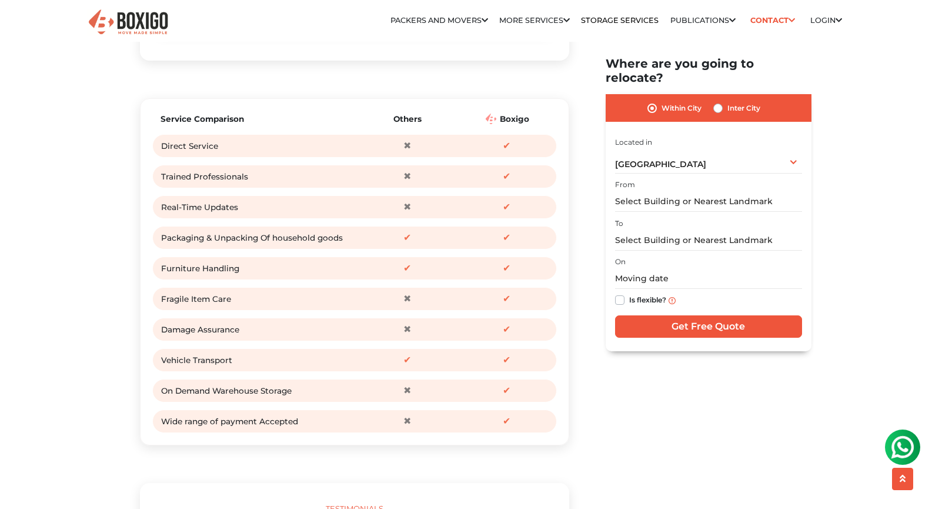
click at [545, 185] on div "✔" at bounding box center [507, 177] width 94 height 18
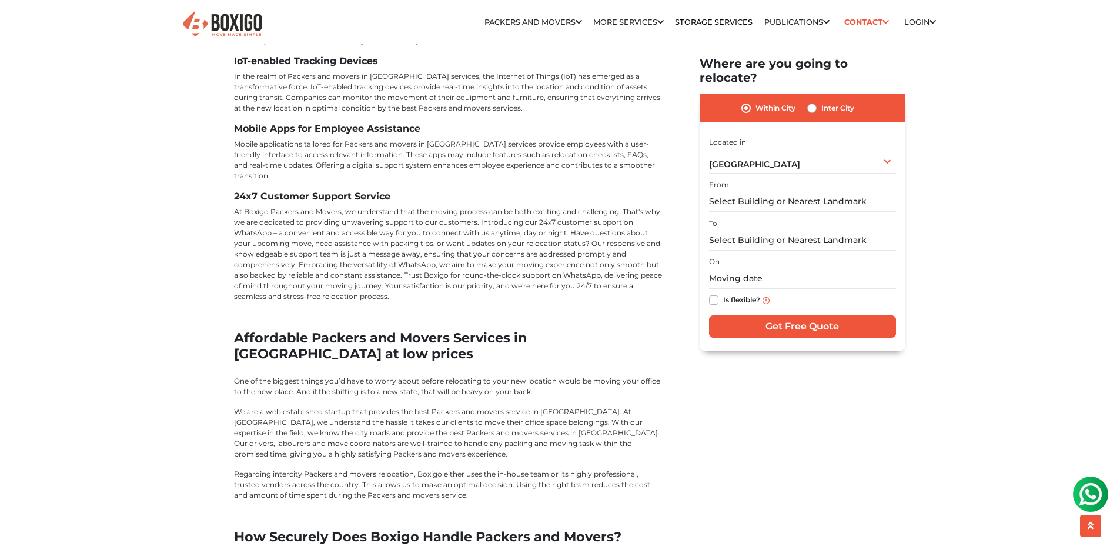
scroll to position [3765, 0]
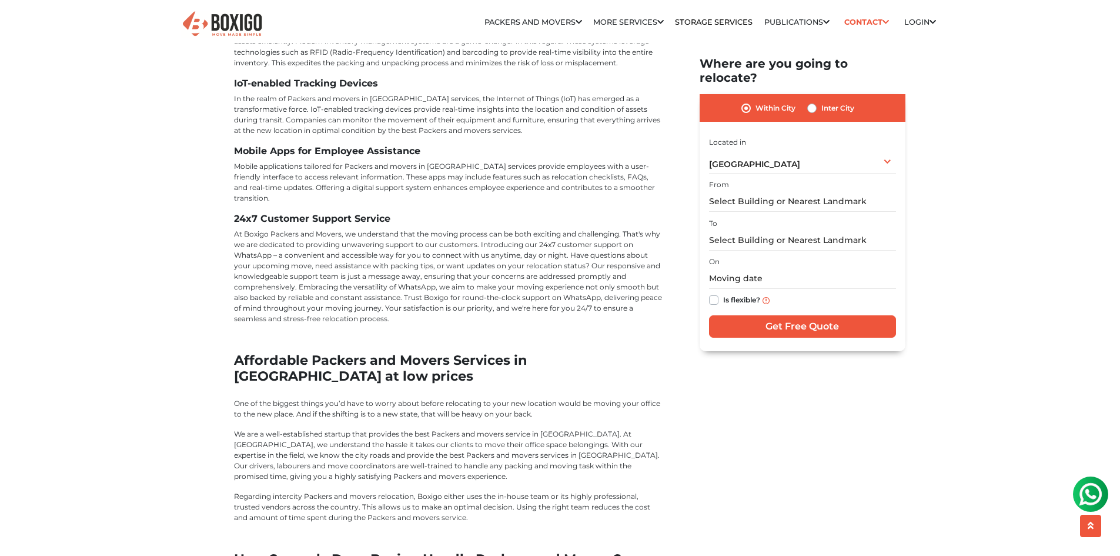
click at [828, 101] on label "Inter City" at bounding box center [837, 108] width 33 height 14
click at [817, 101] on input "Inter City" at bounding box center [811, 107] width 9 height 12
radio input "true"
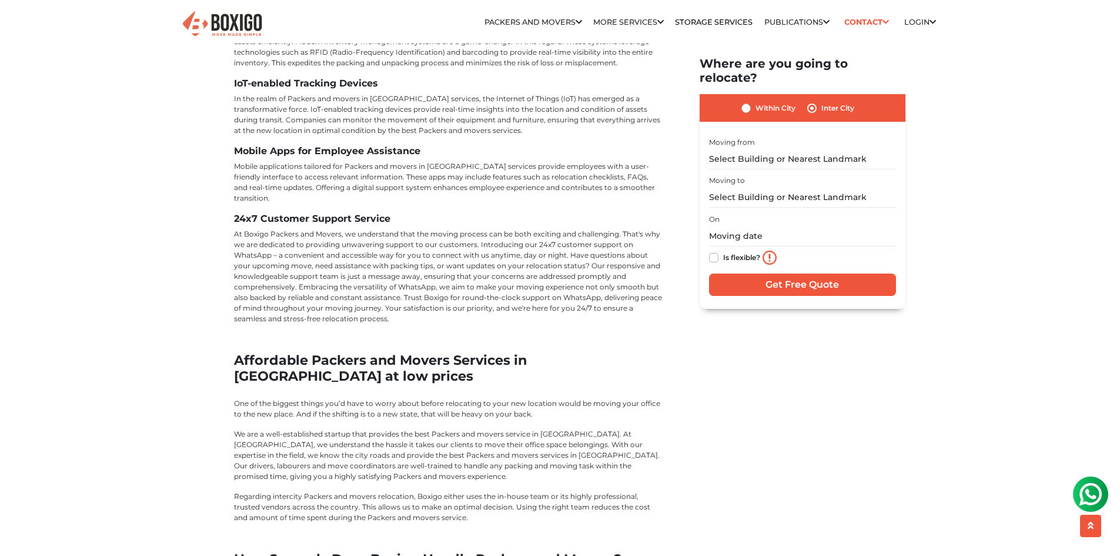
click at [739, 96] on div "Within City Inter City" at bounding box center [803, 108] width 206 height 28
click at [756, 101] on label "Within City" at bounding box center [776, 108] width 40 height 14
click at [747, 101] on input "Within City" at bounding box center [746, 107] width 9 height 12
radio input "true"
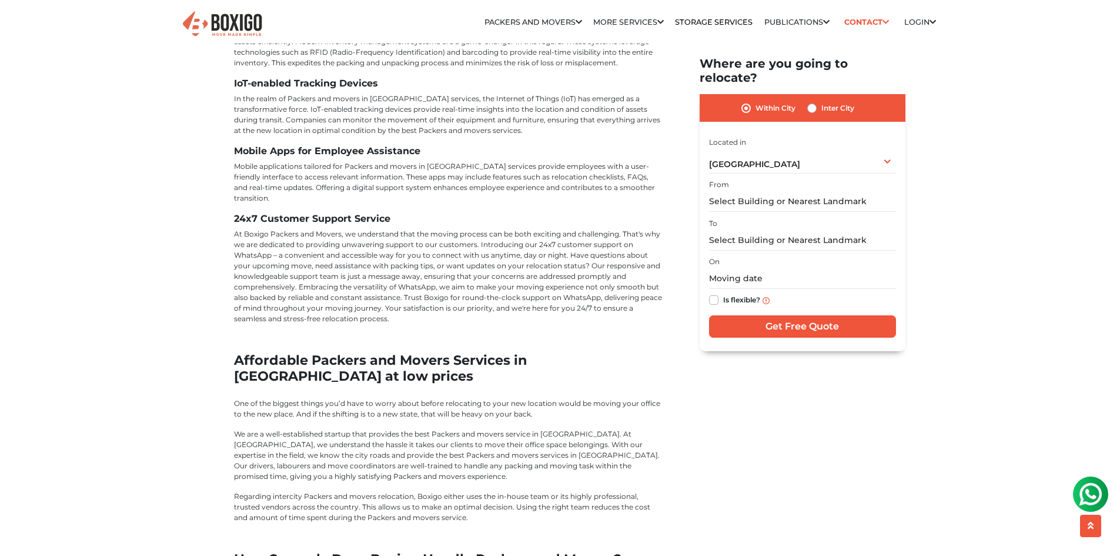
click at [818, 101] on div "Inter City" at bounding box center [830, 108] width 47 height 14
click at [823, 101] on label "Inter City" at bounding box center [837, 108] width 33 height 14
click at [821, 101] on label "Inter City" at bounding box center [837, 108] width 33 height 14
click at [814, 101] on input "Inter City" at bounding box center [811, 107] width 9 height 12
radio input "true"
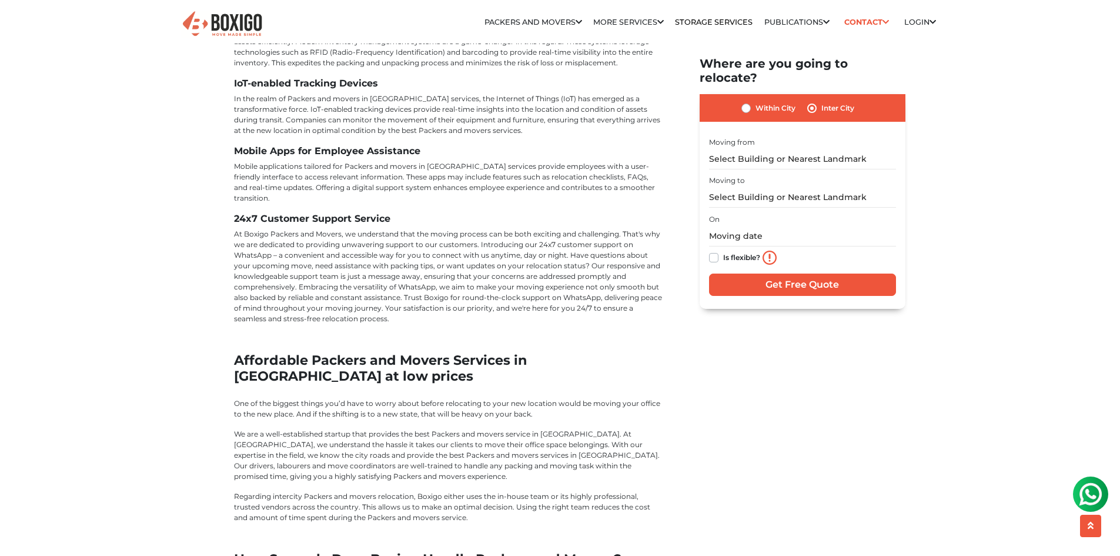
click at [766, 101] on label "Within City" at bounding box center [776, 108] width 40 height 14
click at [751, 101] on input "Within City" at bounding box center [746, 107] width 9 height 12
radio input "true"
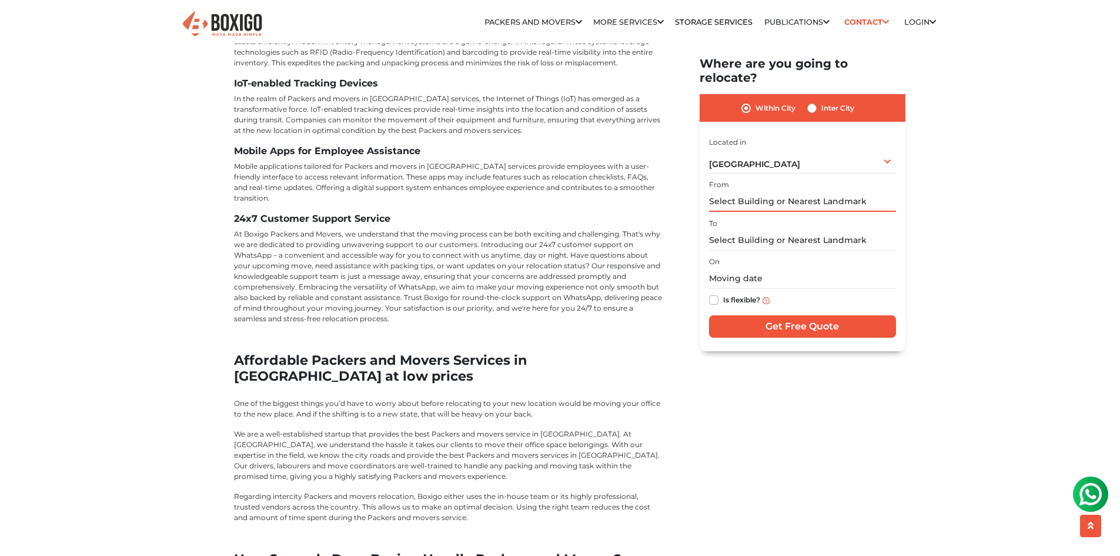
click at [771, 192] on input "text" at bounding box center [802, 202] width 187 height 21
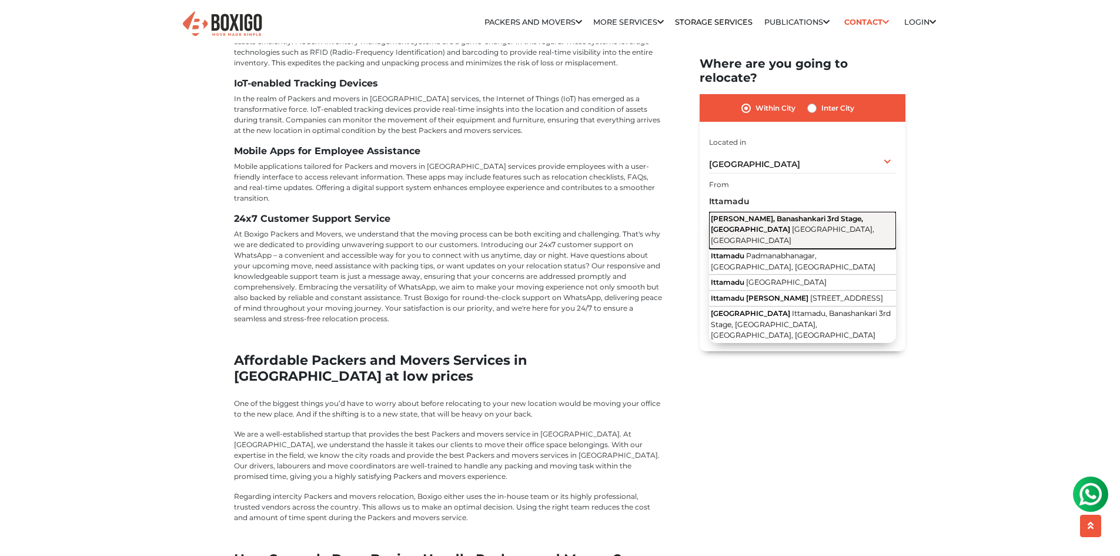
click at [764, 225] on span "Bengaluru, Karnataka" at bounding box center [792, 235] width 163 height 20
type input "Ittamadu, Banashankari 3rd Stage, Banashankari, Bengaluru, Karnataka"
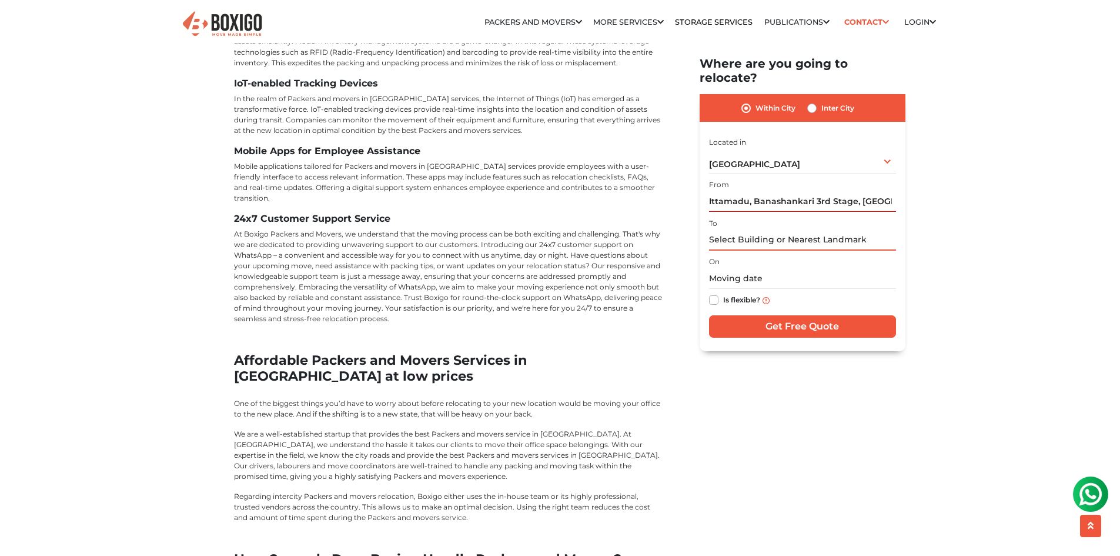
click at [749, 230] on input "text" at bounding box center [802, 240] width 187 height 21
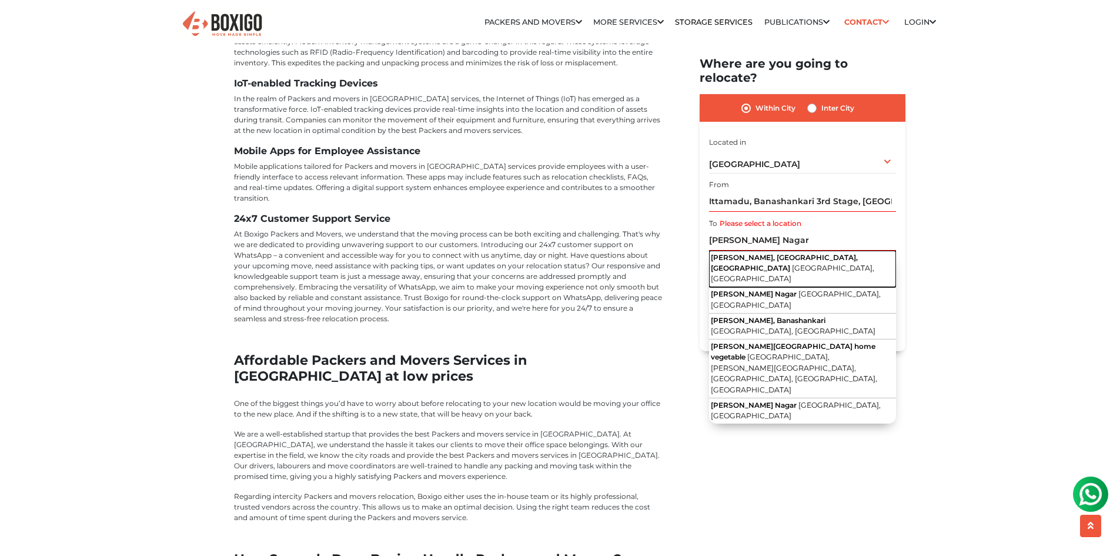
click at [761, 253] on span "Dwaraka Nagar, Manali New Town, Manali" at bounding box center [784, 262] width 147 height 19
type input "Dwaraka Nagar, Manali New Town, Manali, Chennai, Tamil Nadu"
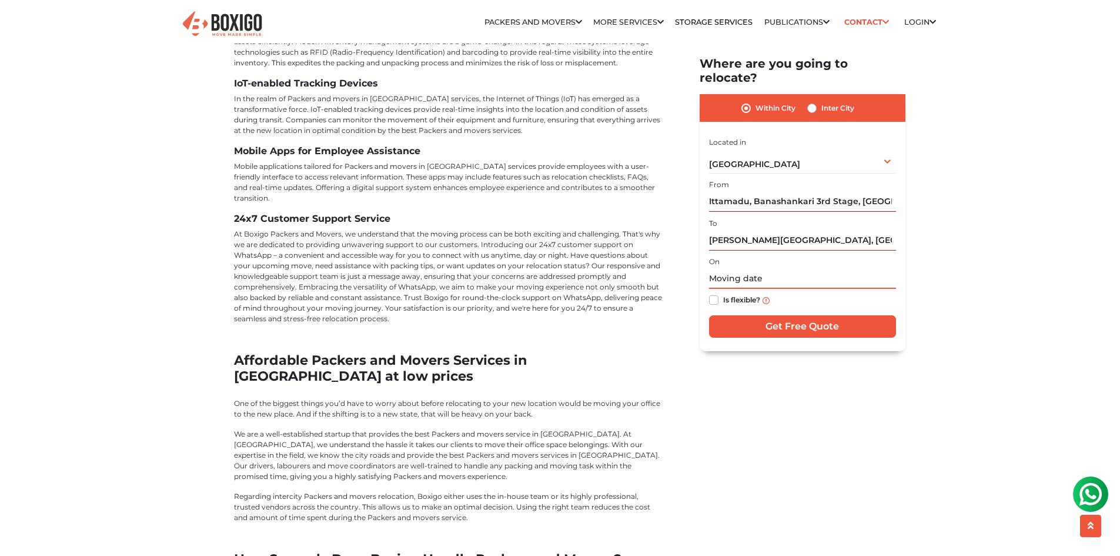
click at [760, 269] on input "text" at bounding box center [802, 279] width 187 height 21
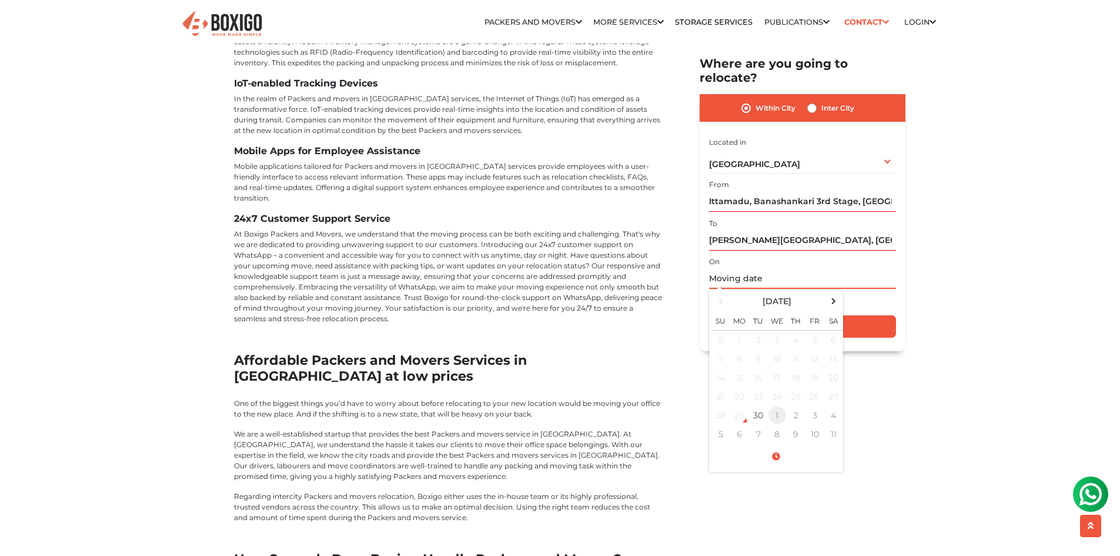
click at [784, 406] on td "1" at bounding box center [777, 415] width 19 height 19
click at [793, 352] on td "9" at bounding box center [796, 359] width 19 height 19
type input "10/09/2025 12:00 AM"
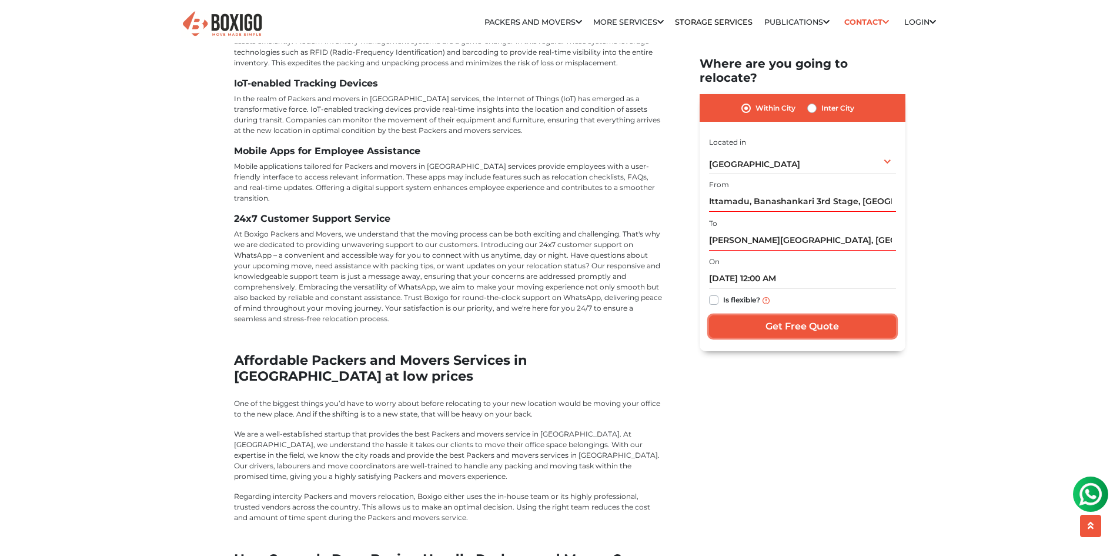
click at [762, 319] on input "Get Free Quote" at bounding box center [802, 327] width 187 height 22
click at [780, 231] on input "Dwaraka Nagar, Manali New Town, Manali, Chennai, Tamil Nadu" at bounding box center [802, 240] width 187 height 21
click at [780, 230] on input "Dwaraka Nagar, Manali New Town, Manali, Chennai, Tamil Nadu" at bounding box center [802, 240] width 187 height 21
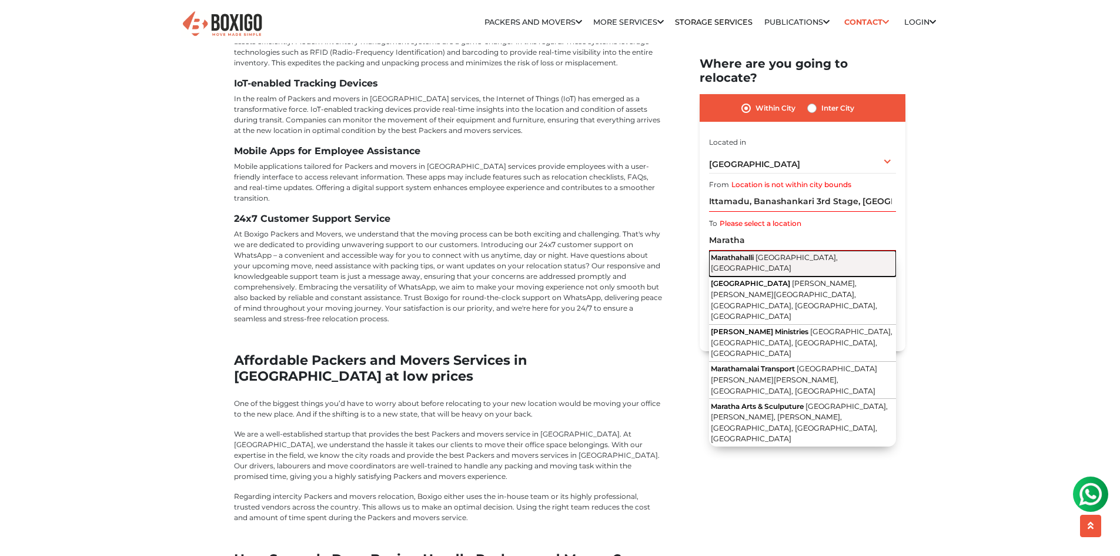
click at [771, 253] on span "Bengaluru, Karnataka" at bounding box center [774, 263] width 127 height 20
type input "Marathahalli, Bengaluru, Karnataka"
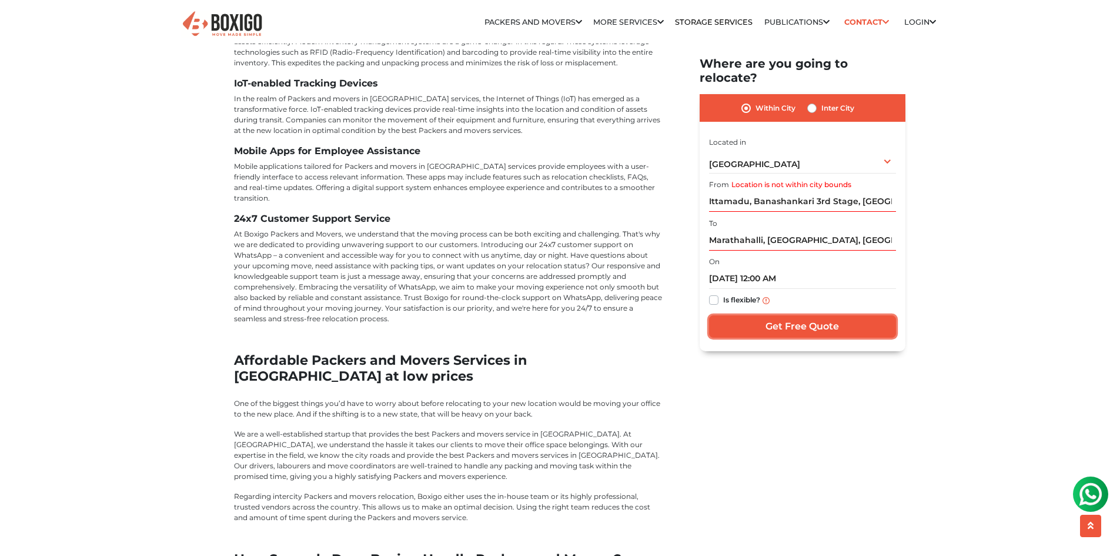
click at [751, 316] on input "Get Free Quote" at bounding box center [802, 327] width 187 height 22
click at [759, 192] on input "Ittamadu, Banashankari 3rd Stage, Banashankari, Bengaluru, Karnataka" at bounding box center [802, 202] width 187 height 21
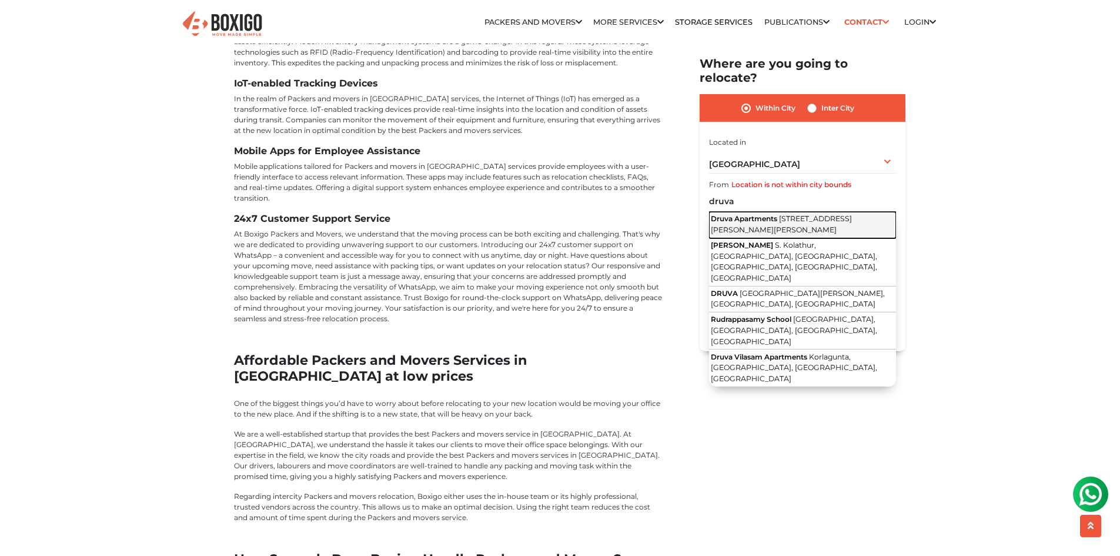
click at [740, 217] on span "5th Street, Srinivasa Nagar, Ramachandran Nagar, Poonamallee, Chennai, Tamil Na…" at bounding box center [781, 225] width 141 height 20
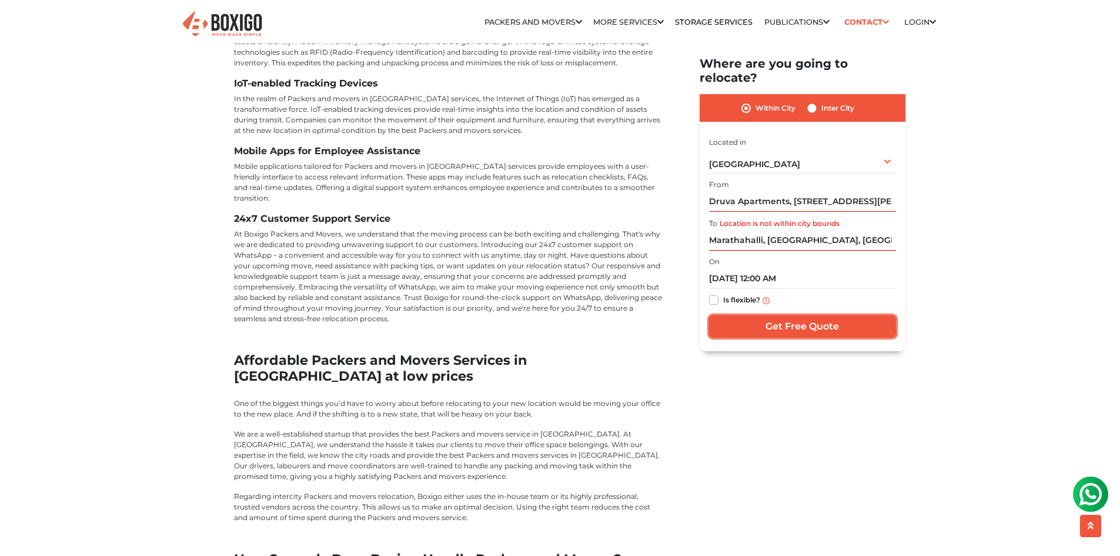
click at [782, 323] on input "Get Free Quote" at bounding box center [802, 327] width 187 height 22
click at [806, 192] on input "Druva Apartments, 5th Street, Srinivasa Nagar, Ramachandran Nagar, Poonamallee,…" at bounding box center [802, 202] width 187 height 21
click at [764, 192] on input "Druva Apartments, 5th Street, Srinivasa Nagar, Ramachandran Nagar, Poonamallee,…" at bounding box center [802, 202] width 187 height 21
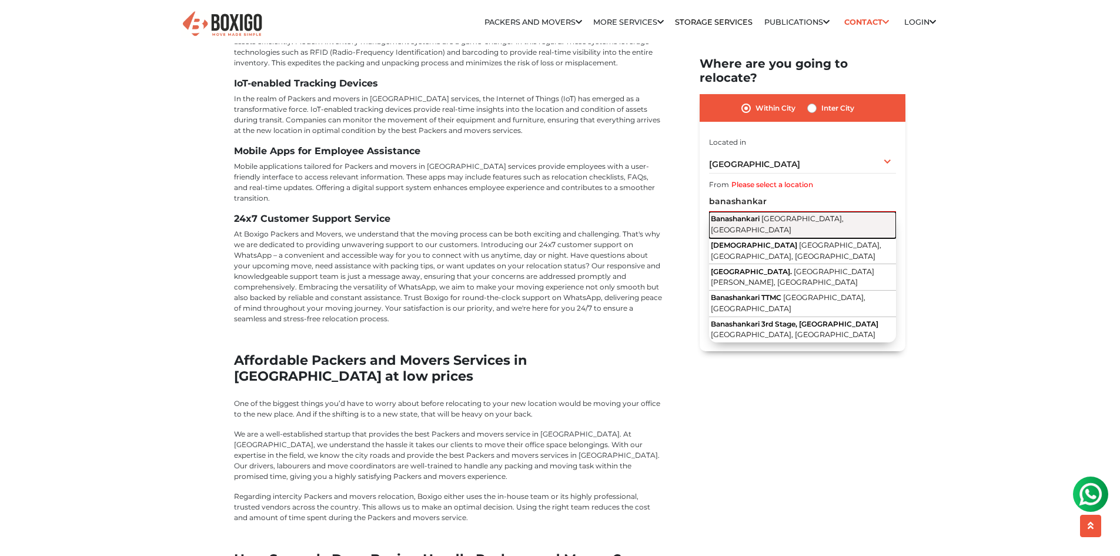
click at [796, 212] on button "Banashankari Bengaluru, Karnataka" at bounding box center [802, 225] width 187 height 26
type input "Banashankari, Bengaluru, Karnataka"
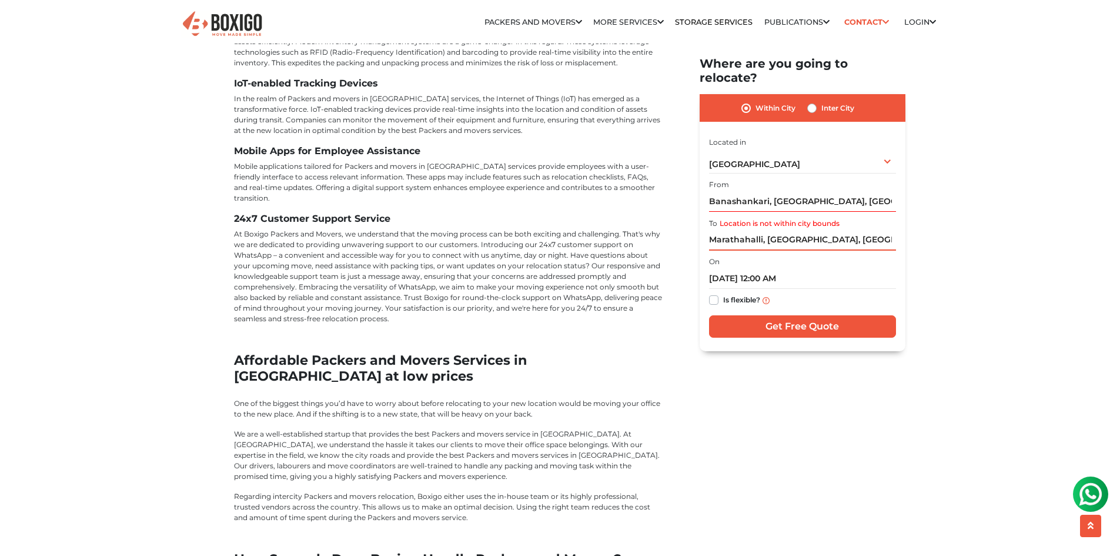
click at [753, 230] on input "Marathahalli, Bengaluru, Karnataka" at bounding box center [802, 240] width 187 height 21
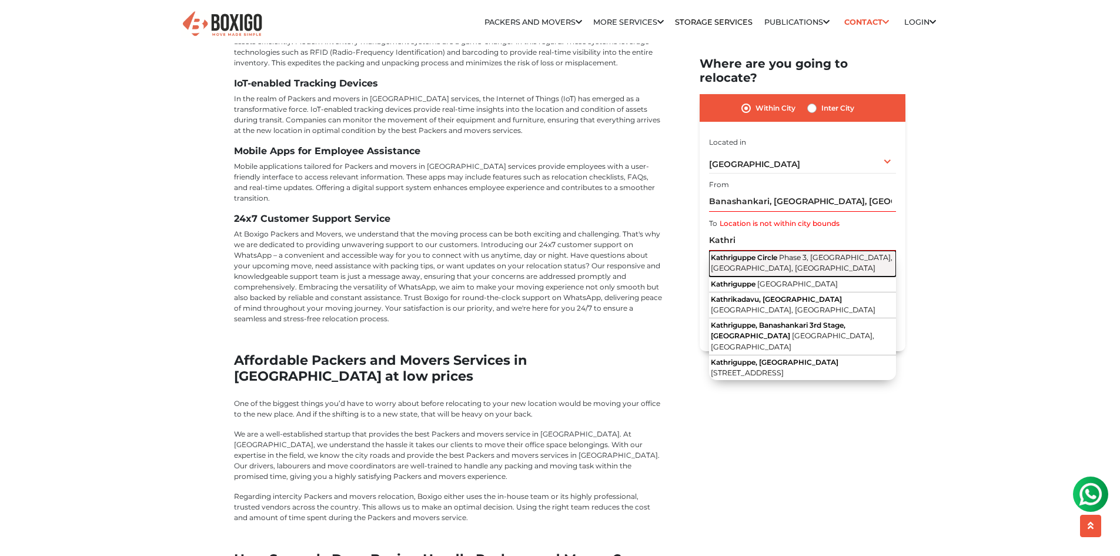
click at [743, 253] on span "Phase 3, Banashankari, Bengaluru, Karnataka" at bounding box center [802, 263] width 182 height 20
type input "Kathriguppe Circle, Phase 3, Banashankari, Bengaluru, Karnataka"
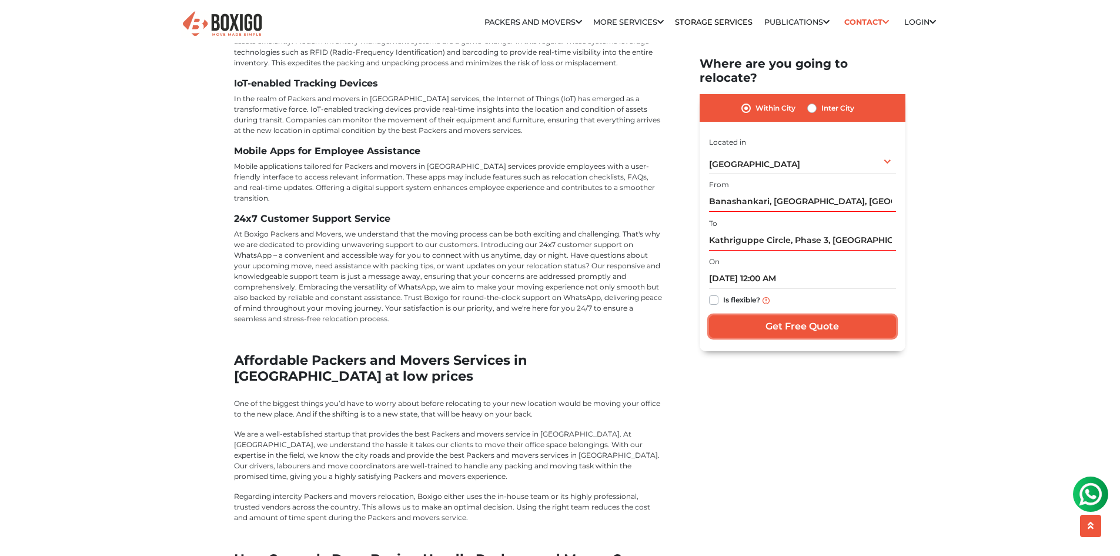
click at [751, 316] on input "Get Free Quote" at bounding box center [802, 327] width 187 height 22
click at [821, 101] on label "Inter City" at bounding box center [837, 108] width 33 height 14
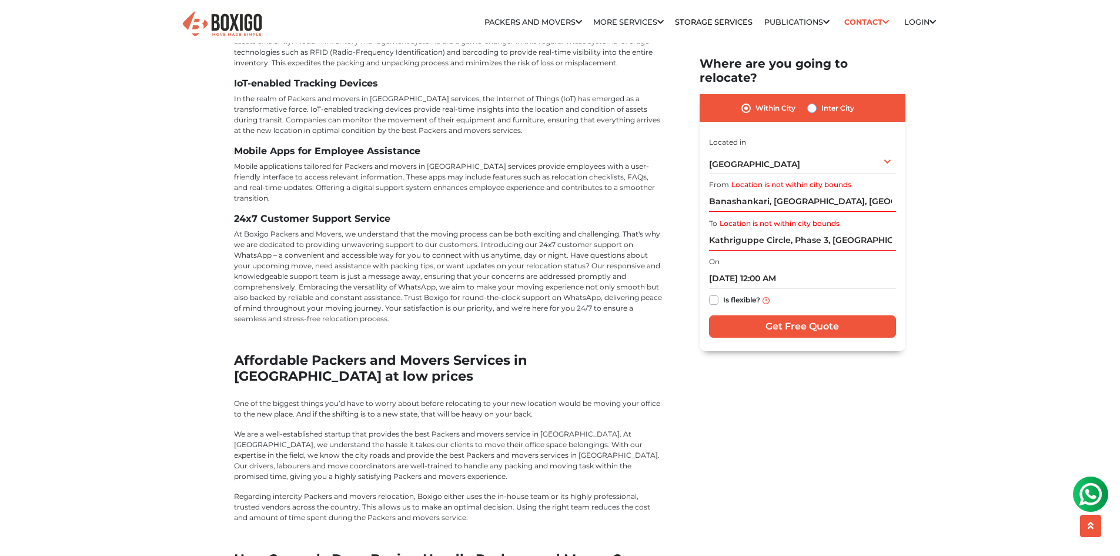
click at [813, 101] on input "Inter City" at bounding box center [811, 107] width 9 height 12
radio input "true"
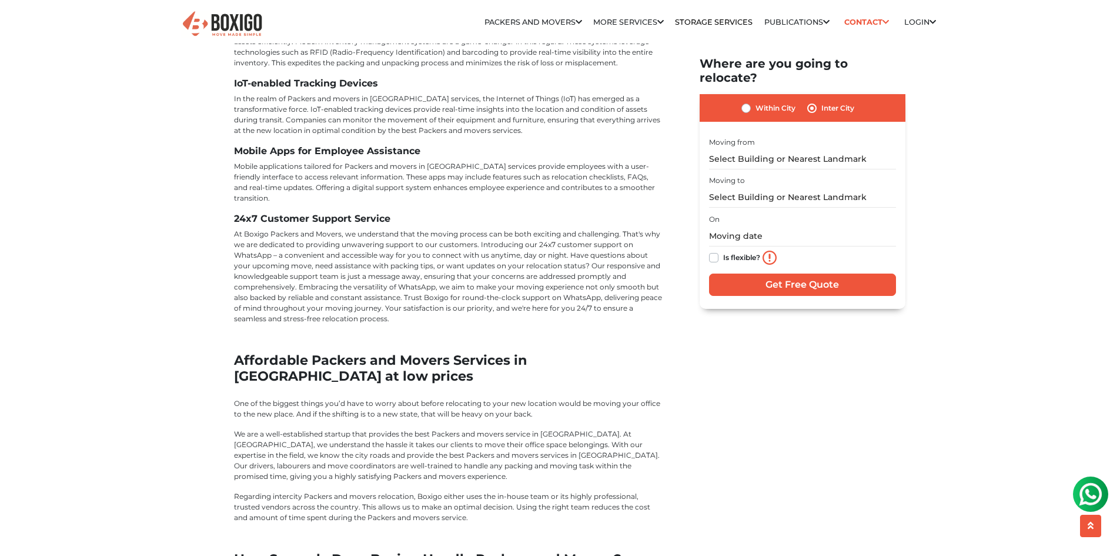
click at [770, 101] on label "Within City" at bounding box center [776, 108] width 40 height 14
click at [751, 101] on input "Within City" at bounding box center [746, 107] width 9 height 12
radio input "true"
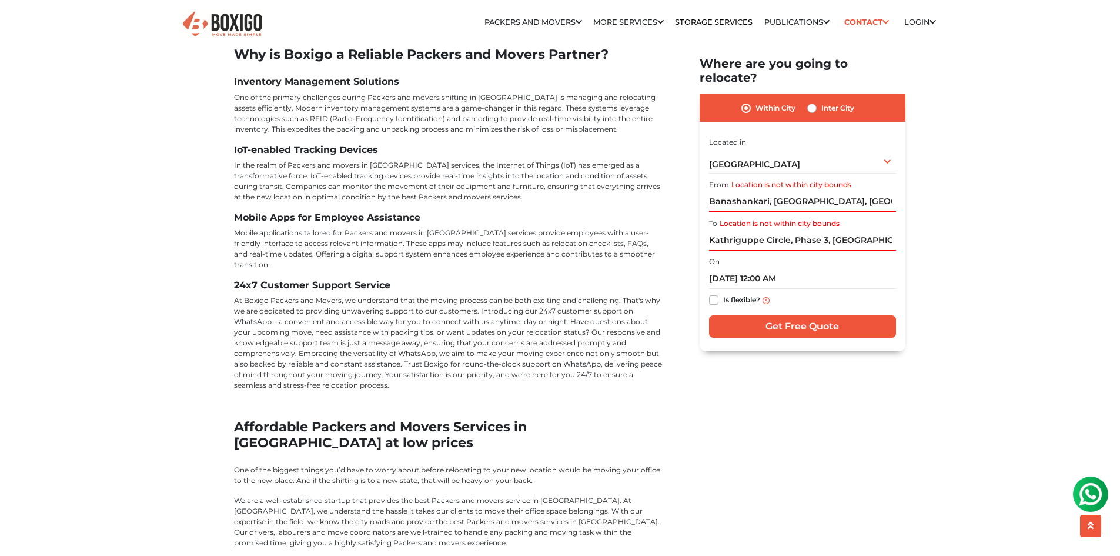
scroll to position [3648, 0]
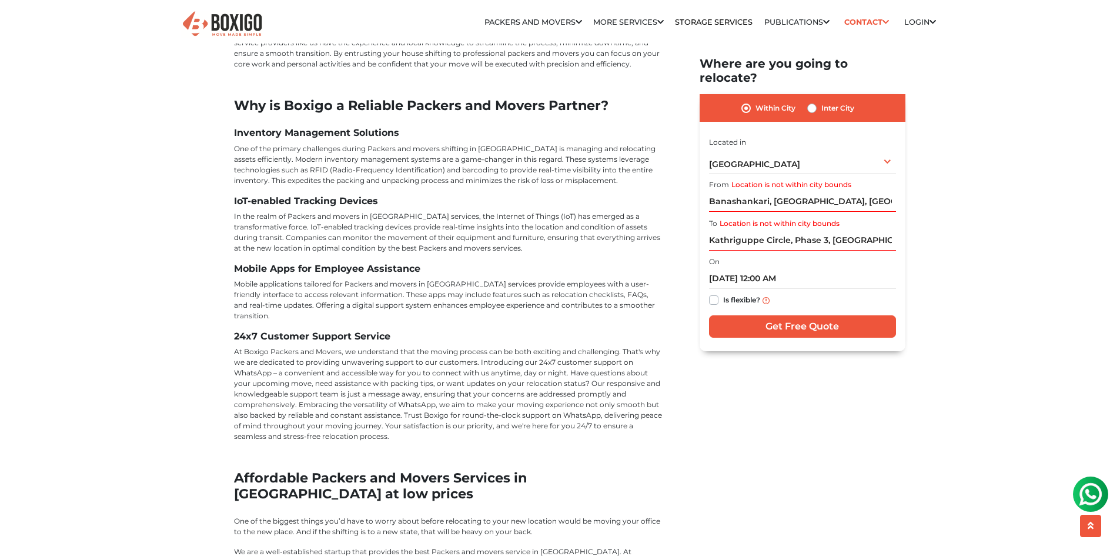
click at [706, 65] on h2 "Where are you going to relocate?" at bounding box center [803, 70] width 206 height 28
copy div "Where are you going to relocate?"
